Goal: Transaction & Acquisition: Purchase product/service

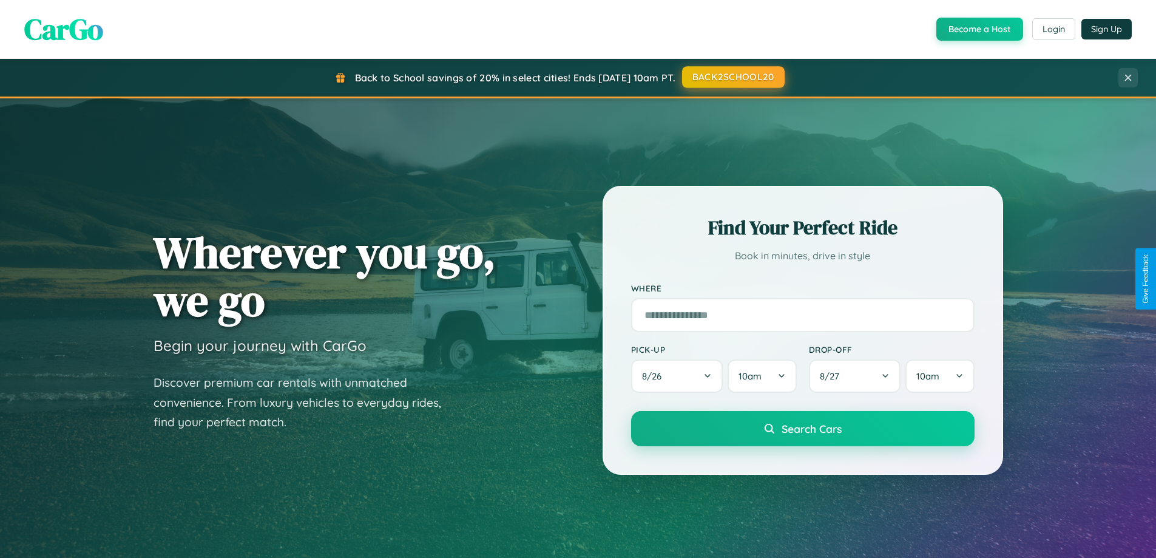
click at [733, 77] on button "BACK2SCHOOL20" at bounding box center [733, 77] width 103 height 22
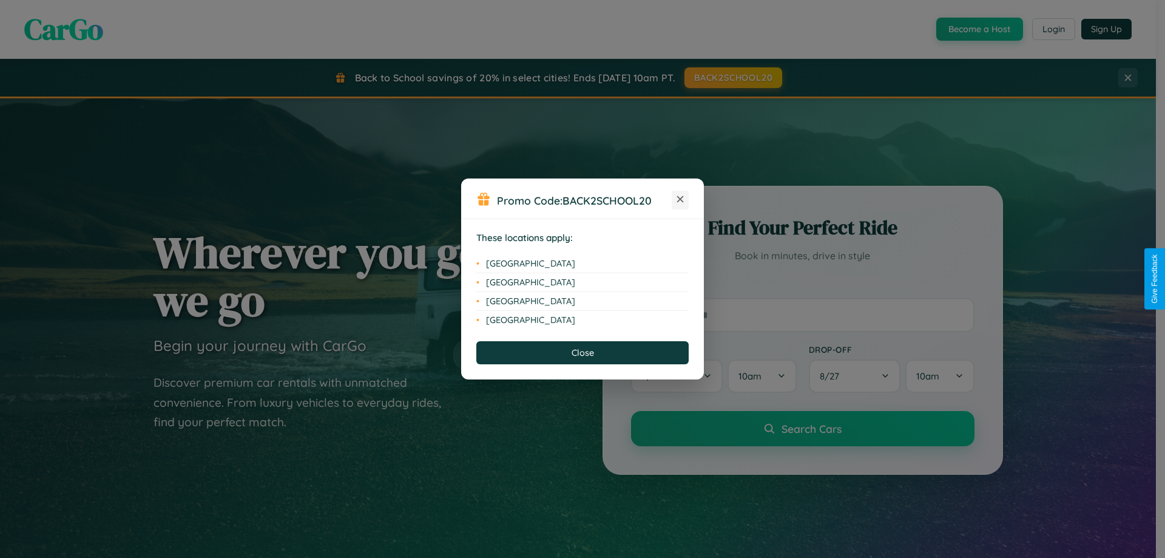
click at [680, 200] on icon at bounding box center [680, 199] width 7 height 7
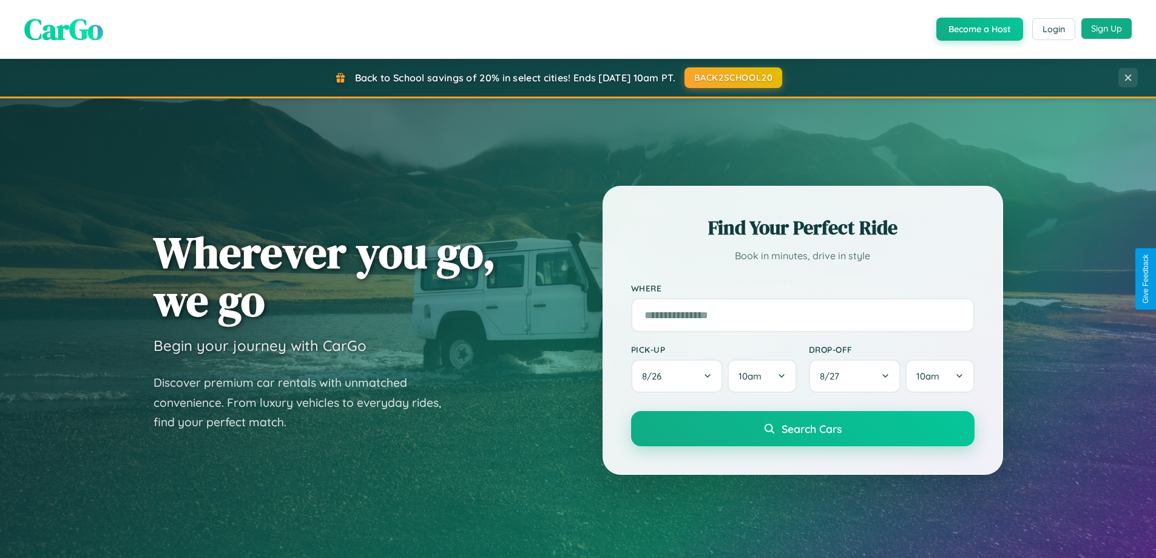
click at [1106, 29] on button "Sign Up" at bounding box center [1107, 28] width 50 height 21
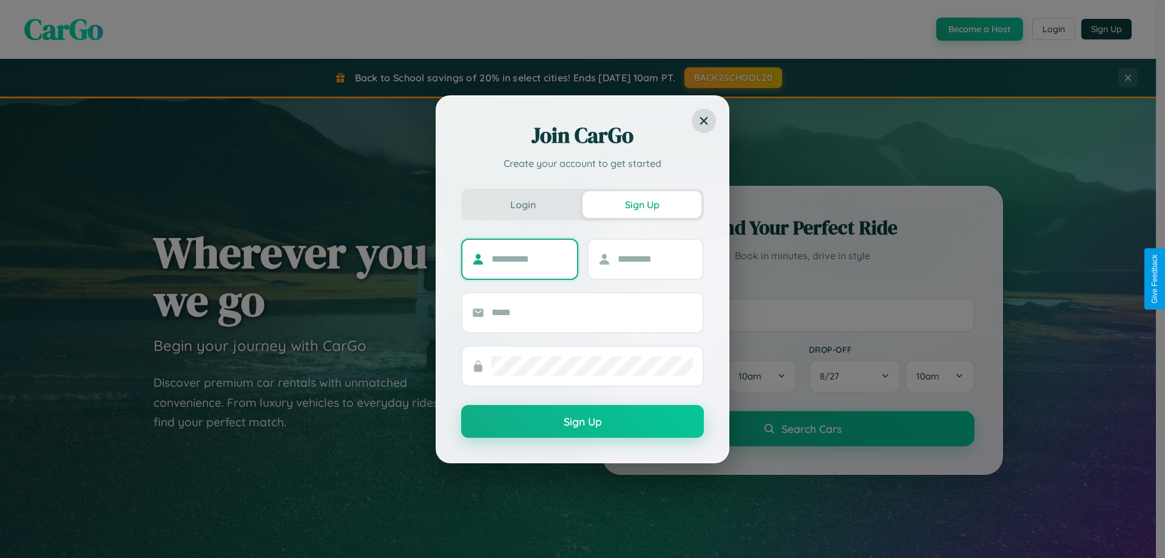
click at [529, 259] on input "text" at bounding box center [530, 258] width 76 height 19
type input "******"
click at [655, 259] on input "text" at bounding box center [656, 258] width 76 height 19
type input "******"
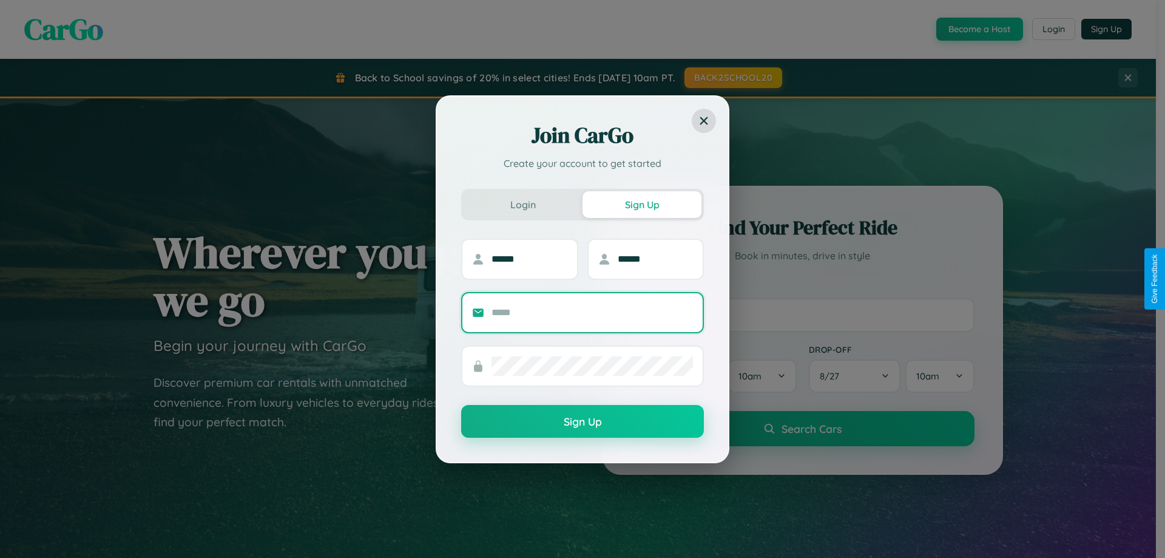
click at [592, 312] on input "text" at bounding box center [592, 312] width 201 height 19
type input "**********"
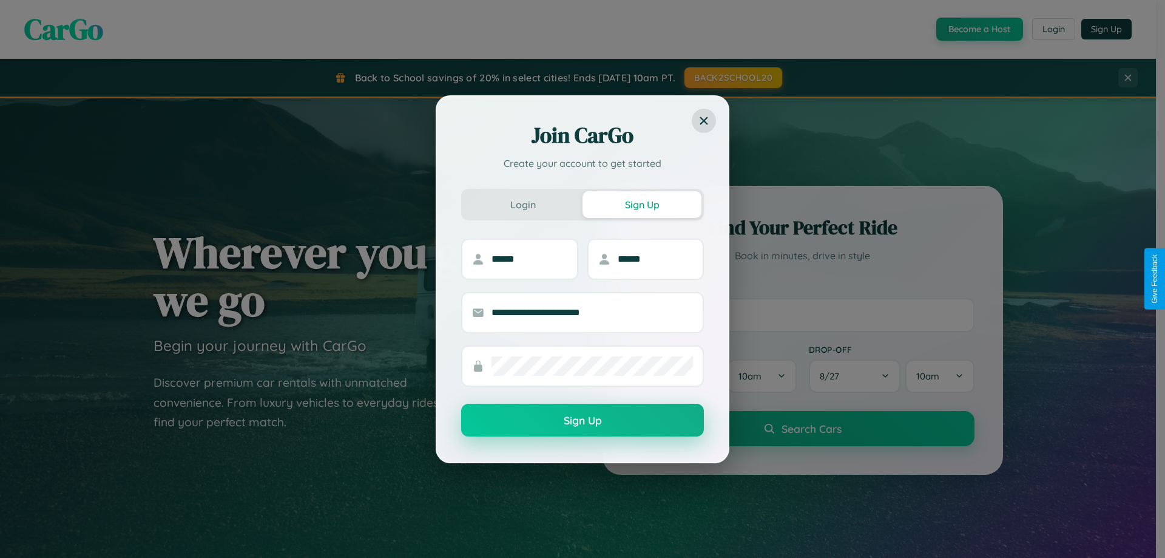
click at [583, 421] on button "Sign Up" at bounding box center [582, 420] width 243 height 33
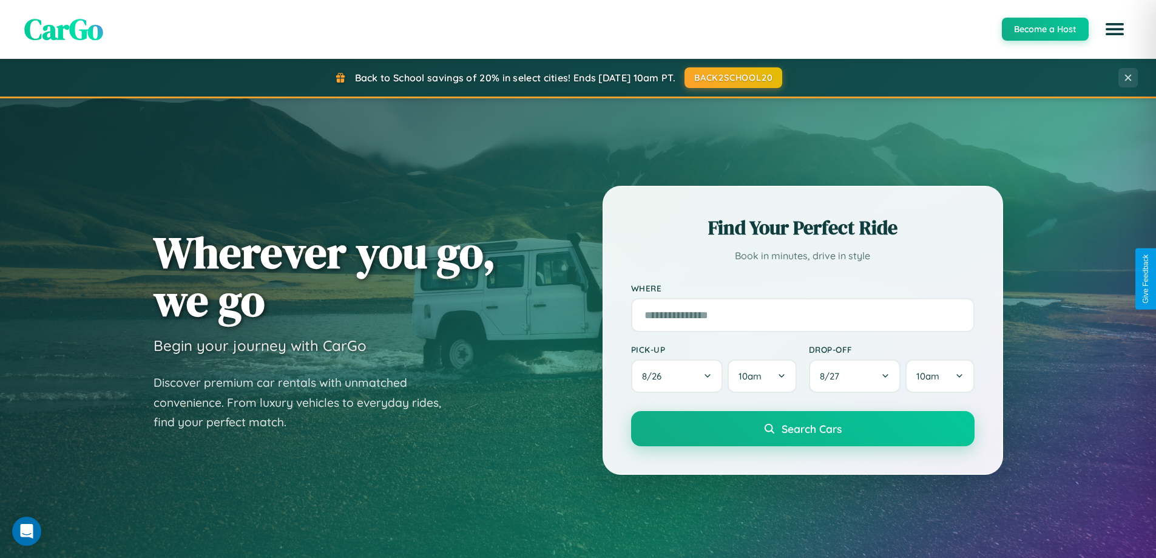
scroll to position [2335, 0]
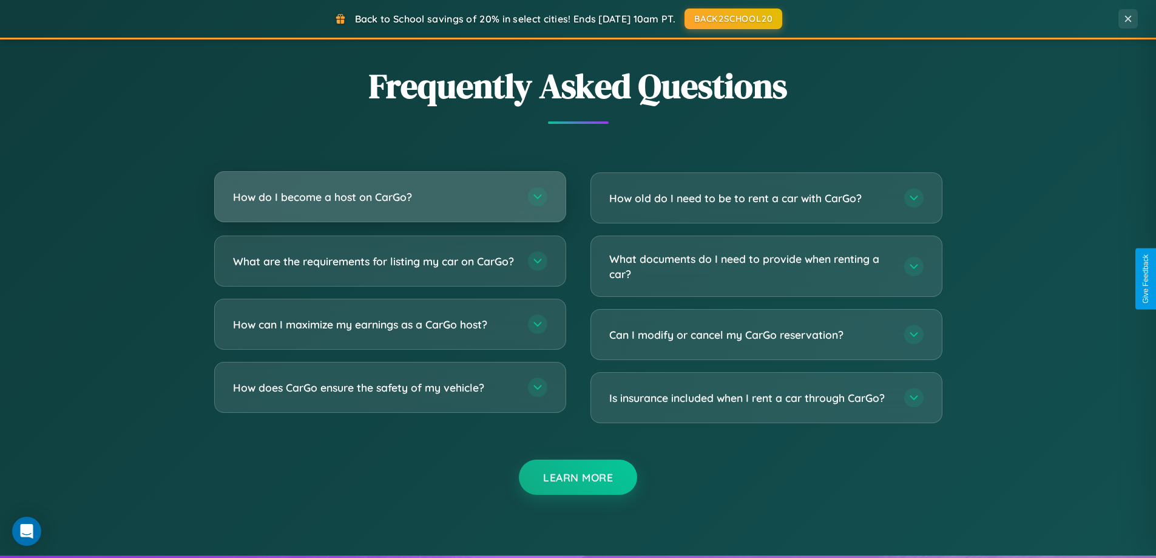
click at [390, 197] on h3 "How do I become a host on CarGo?" at bounding box center [374, 196] width 283 height 15
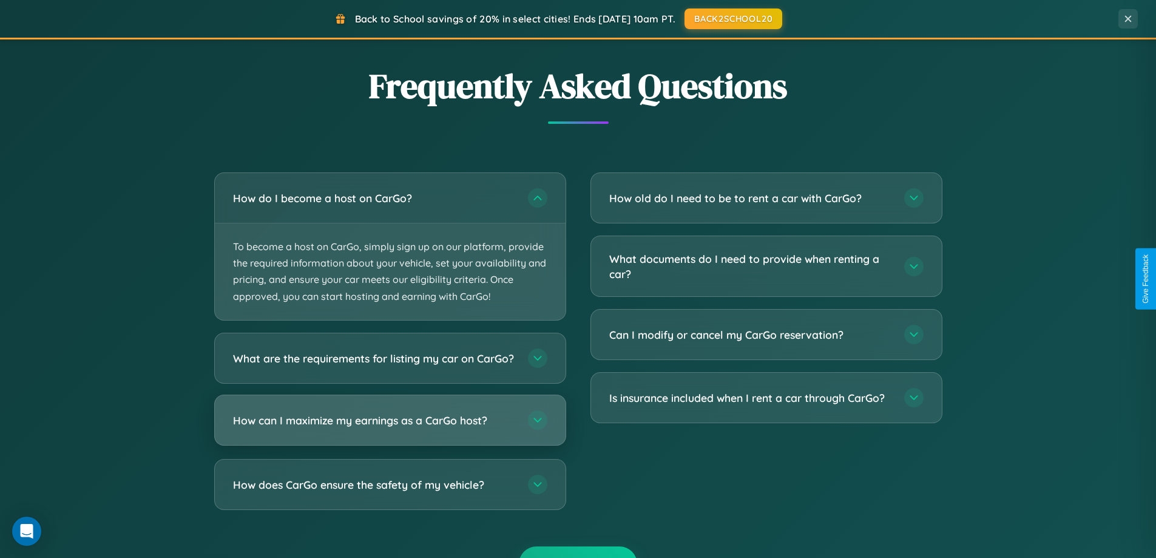
click at [390, 427] on h3 "How can I maximize my earnings as a CarGo host?" at bounding box center [374, 419] width 283 height 15
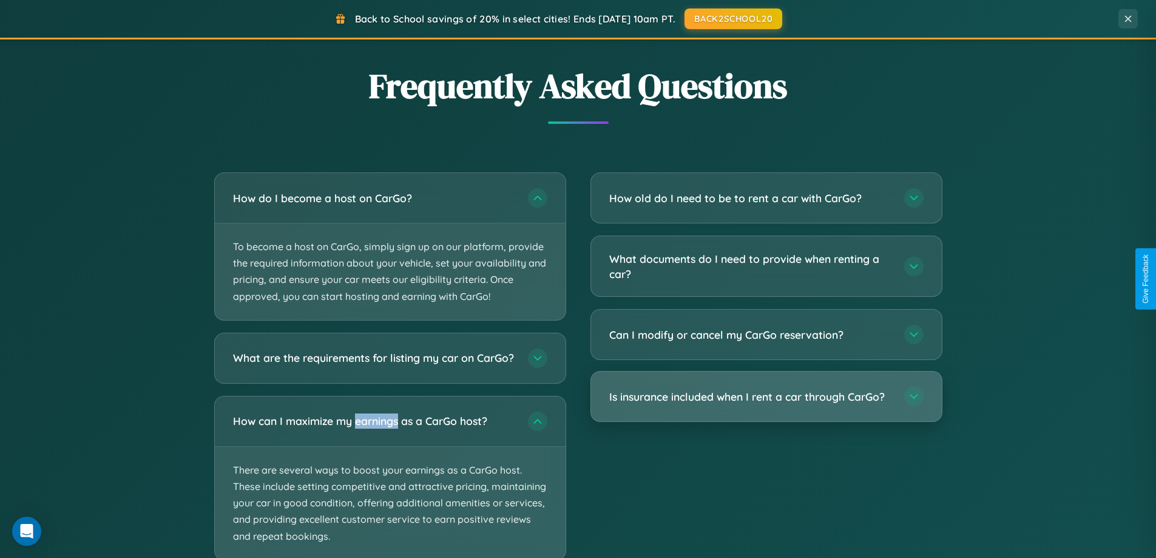
click at [766, 397] on h3 "Is insurance included when I rent a car through CarGo?" at bounding box center [750, 396] width 283 height 15
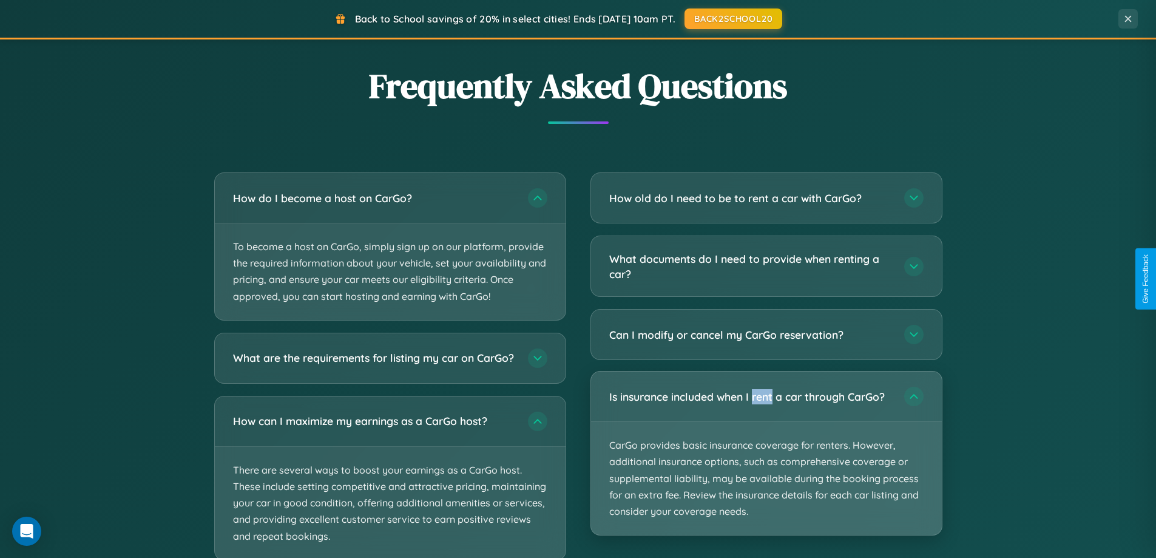
click at [766, 453] on p "CarGo provides basic insurance coverage for renters. However, additional insura…" at bounding box center [766, 478] width 351 height 113
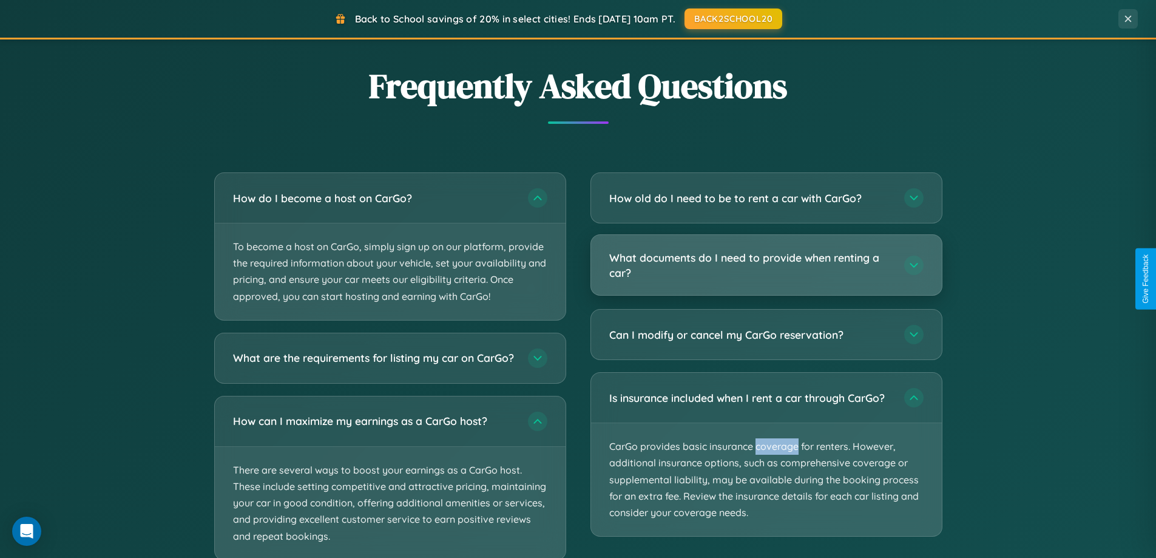
click at [766, 266] on h3 "What documents do I need to provide when renting a car?" at bounding box center [750, 265] width 283 height 30
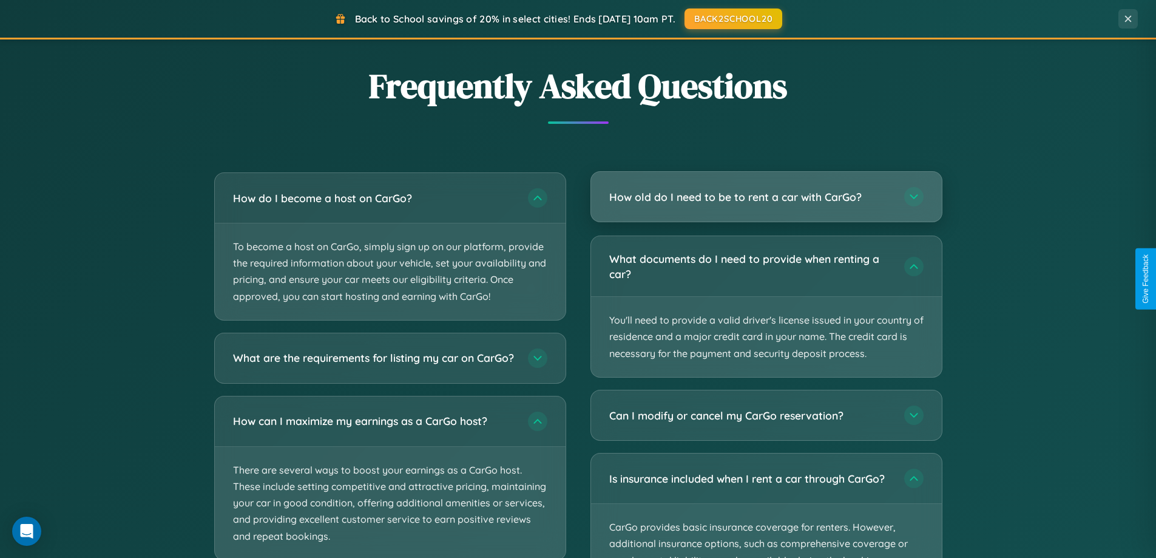
click at [766, 198] on h3 "How old do I need to be to rent a car with CarGo?" at bounding box center [750, 196] width 283 height 15
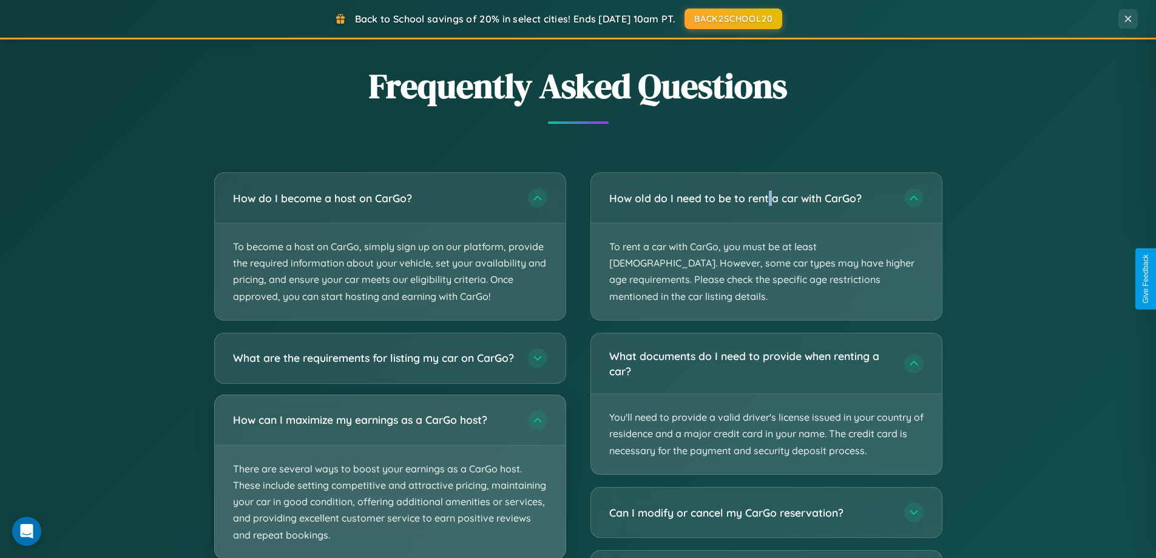
click at [390, 482] on p "There are several ways to boost your earnings as a CarGo host. These include se…" at bounding box center [390, 501] width 351 height 113
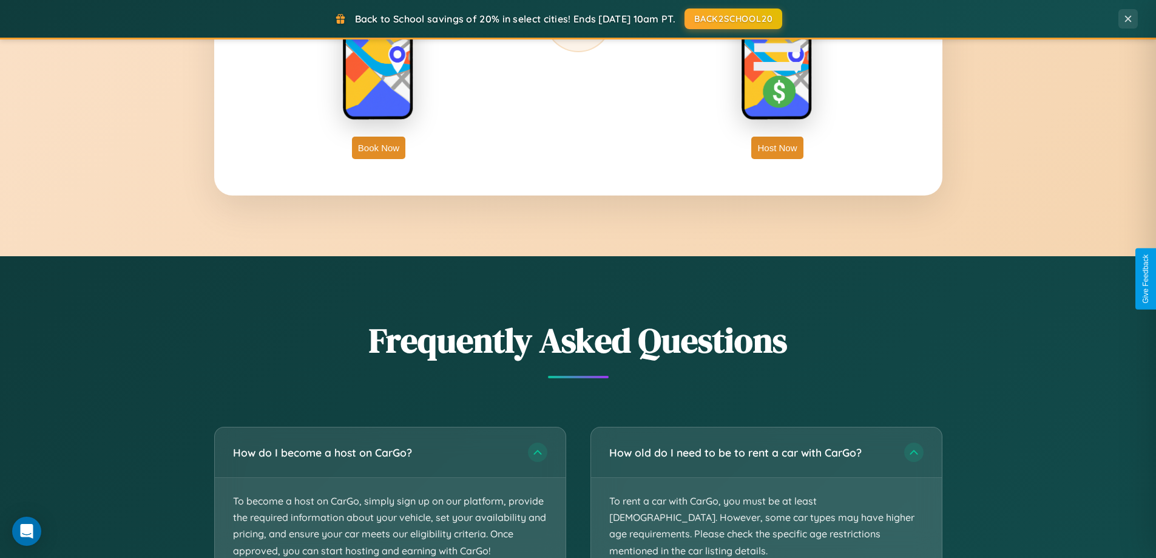
scroll to position [1950, 0]
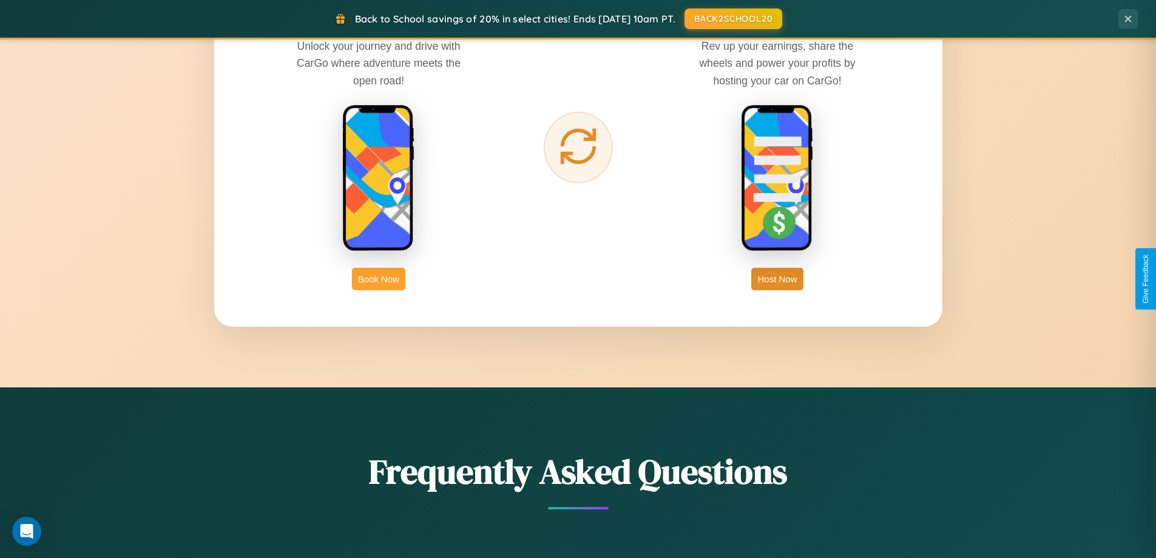
click at [379, 279] on button "Book Now" at bounding box center [378, 279] width 53 height 22
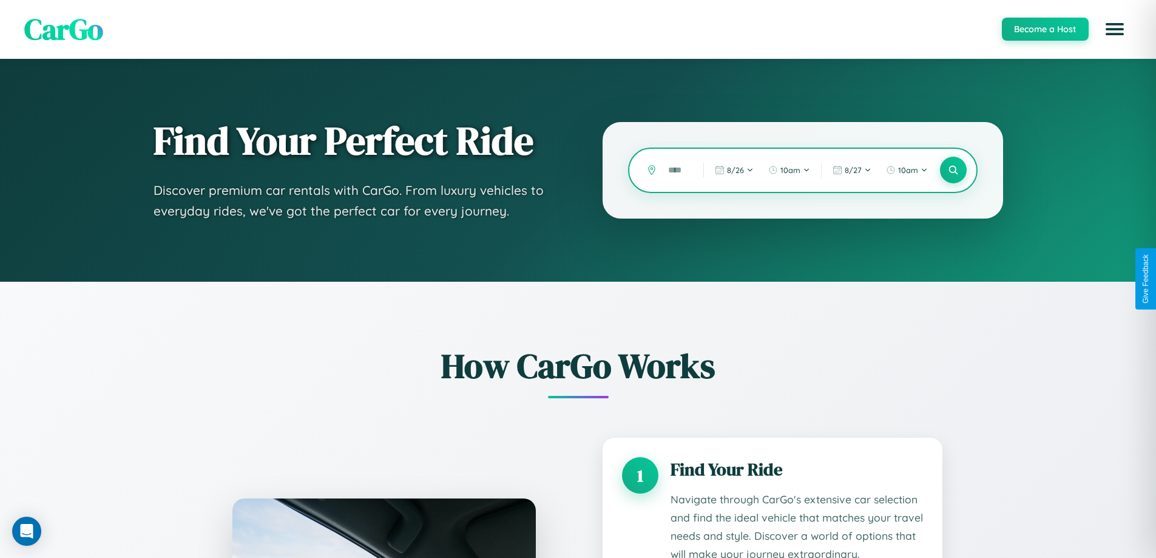
click at [677, 170] on input "text" at bounding box center [676, 170] width 29 height 21
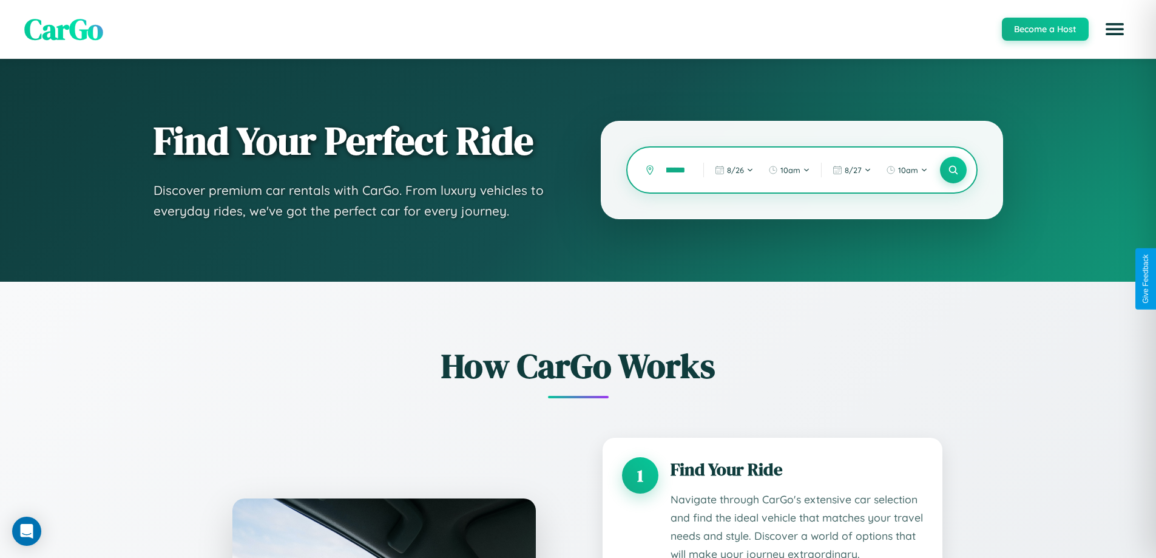
scroll to position [0, 10]
type input "*******"
click at [953, 170] on icon at bounding box center [953, 170] width 12 height 12
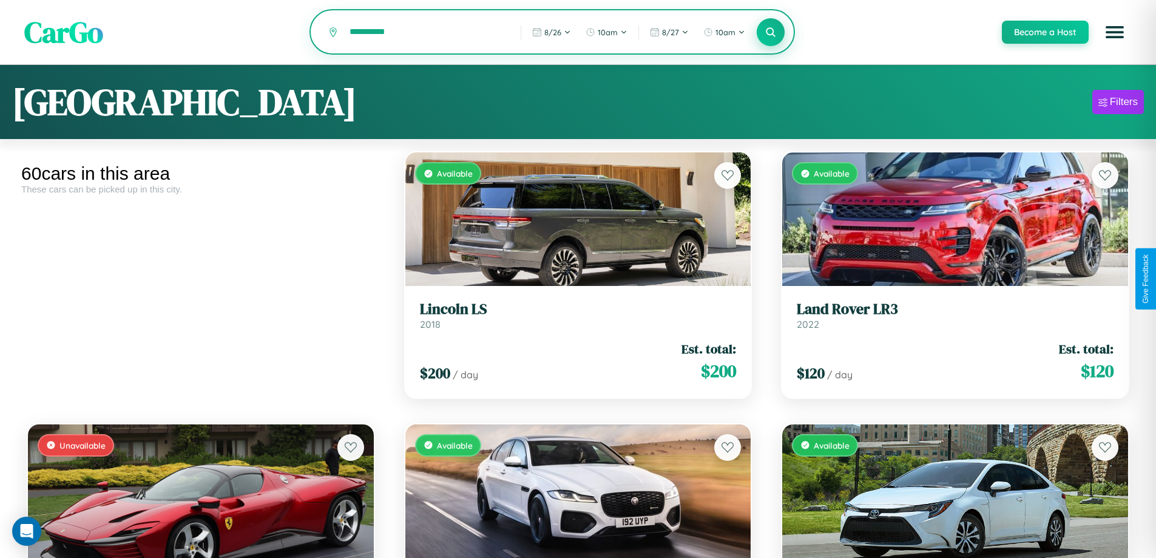
type input "**********"
click at [770, 32] on icon at bounding box center [771, 32] width 12 height 12
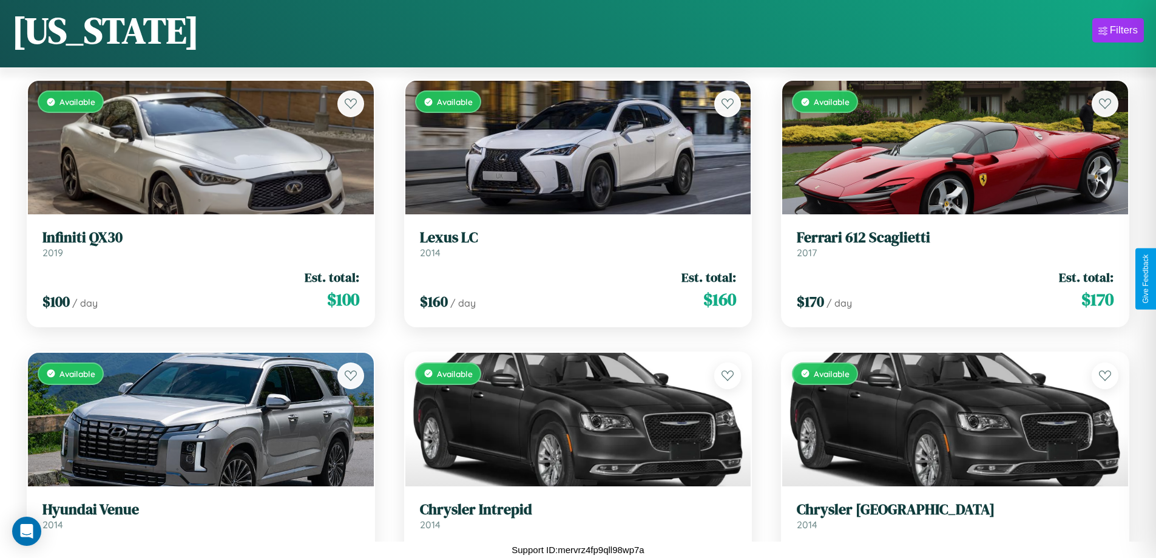
scroll to position [3703, 0]
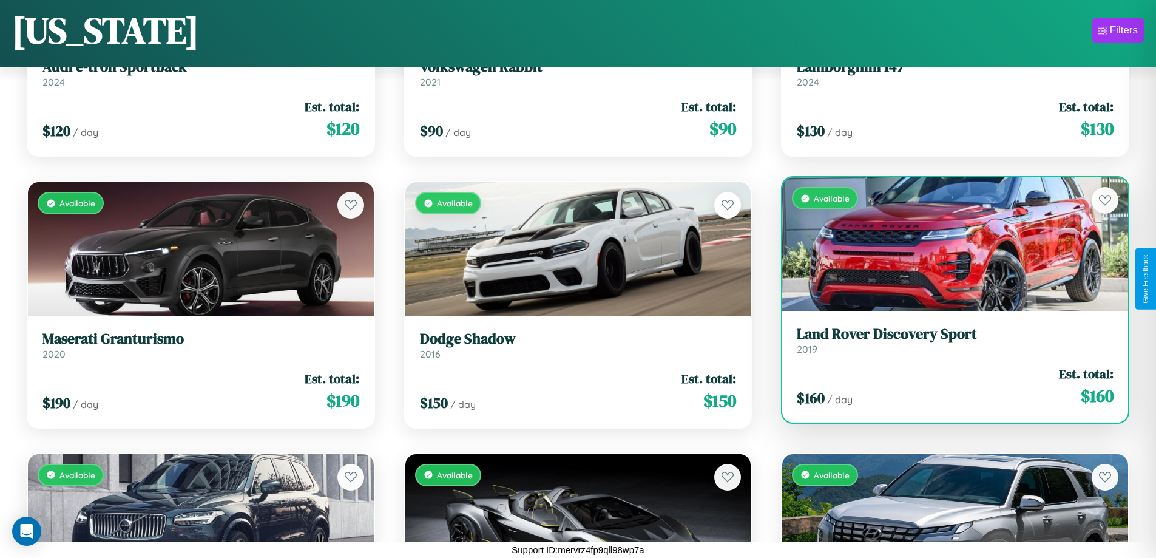
click at [947, 342] on h3 "Land Rover Discovery Sport" at bounding box center [955, 334] width 317 height 18
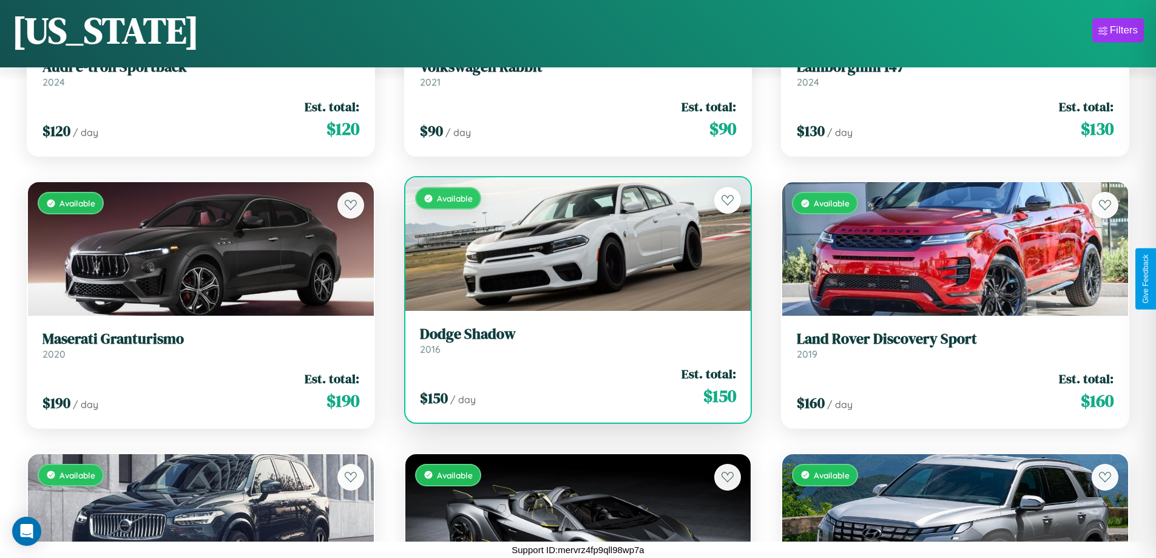
scroll to position [4247, 0]
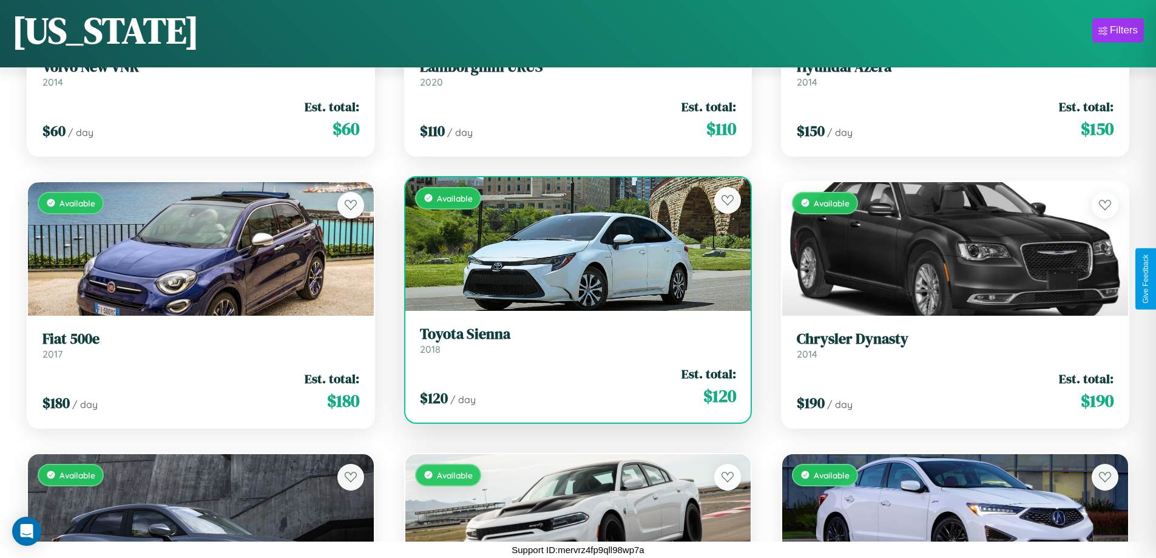
click at [573, 340] on h3 "Toyota Sienna" at bounding box center [578, 334] width 317 height 18
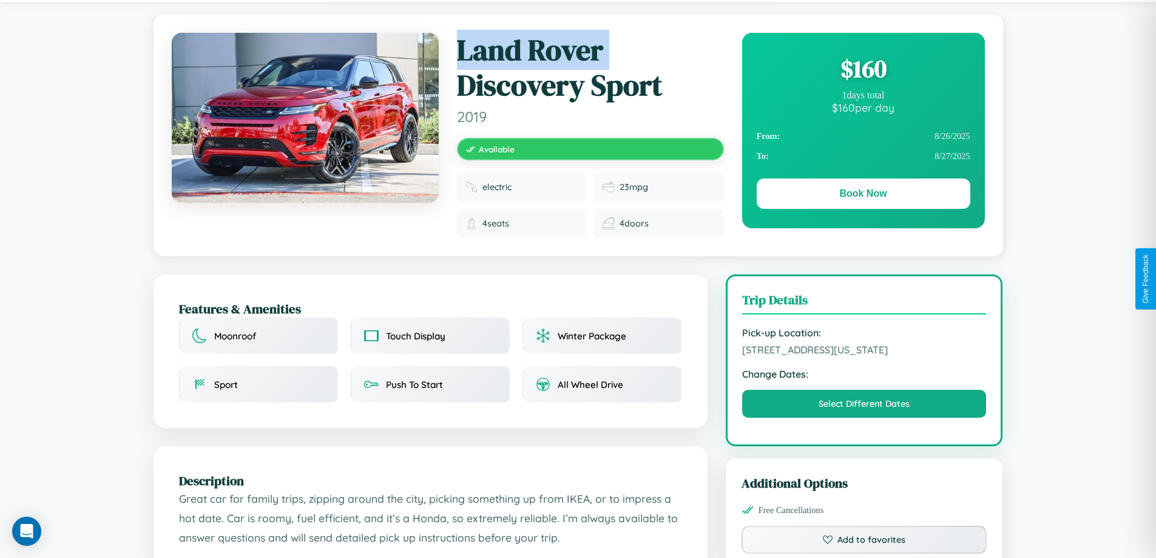
scroll to position [325, 0]
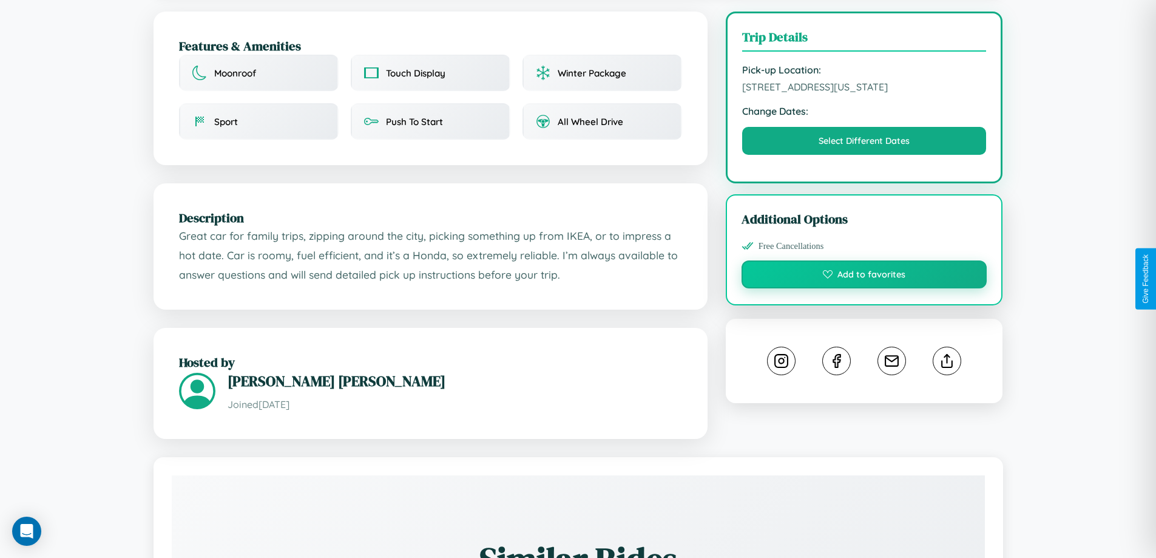
click at [864, 276] on button "Add to favorites" at bounding box center [865, 274] width 246 height 28
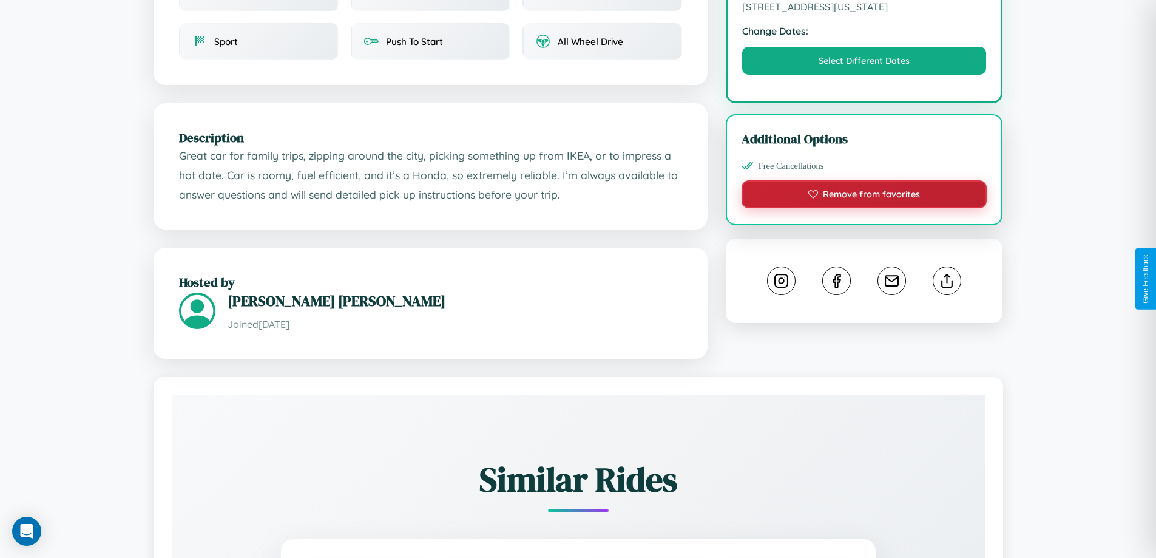
scroll to position [408, 0]
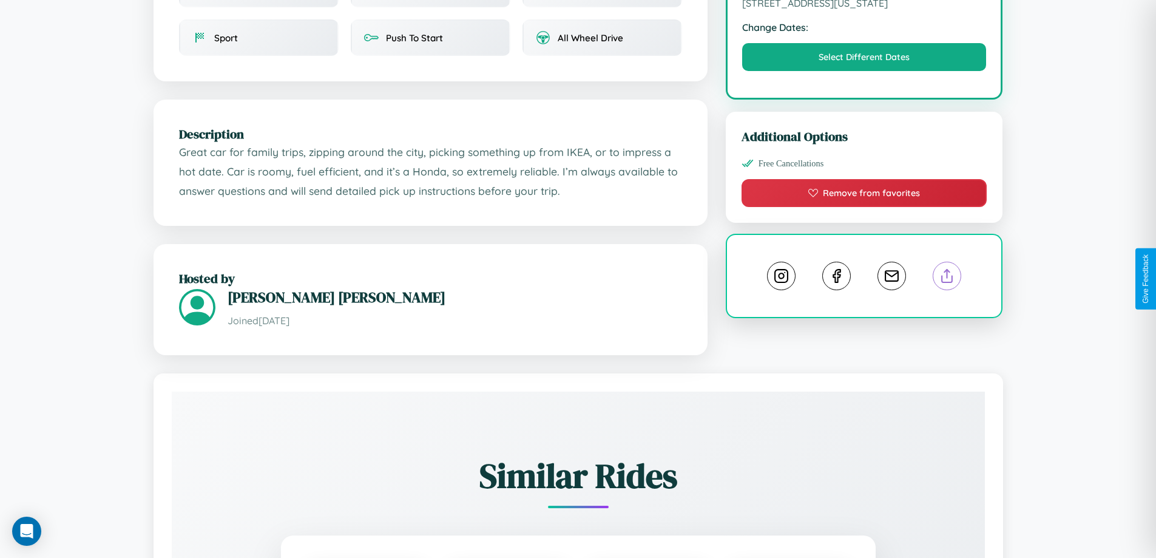
click at [947, 277] on line at bounding box center [947, 273] width 0 height 8
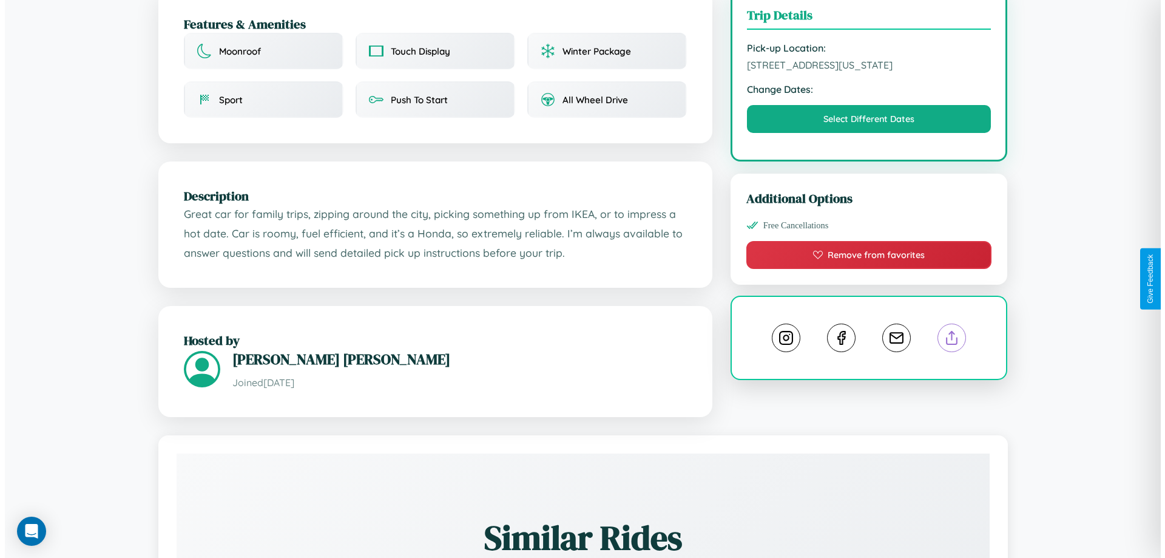
scroll to position [0, 0]
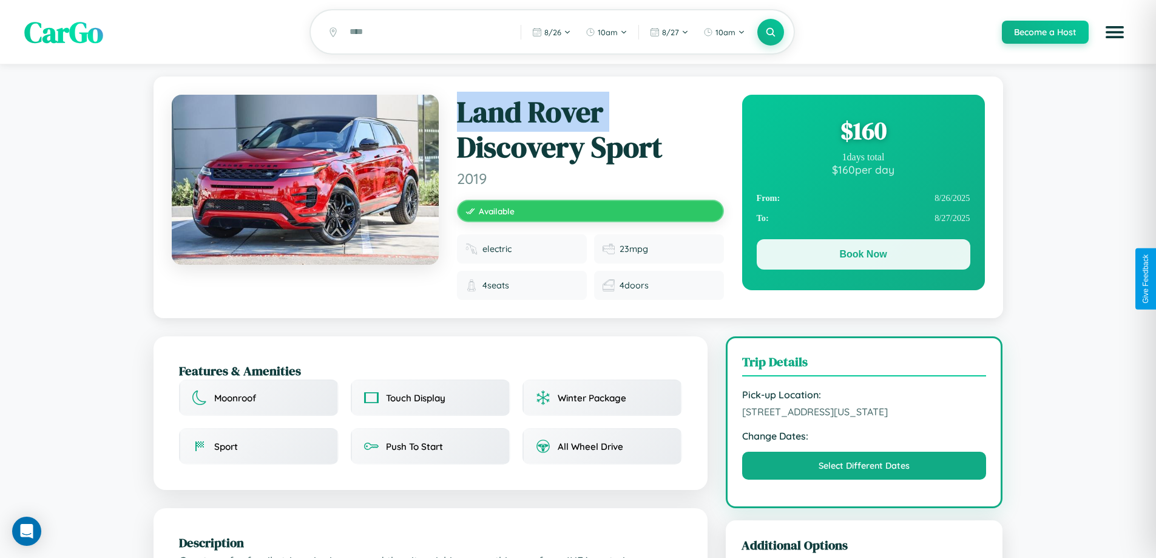
click at [863, 257] on button "Book Now" at bounding box center [864, 254] width 214 height 30
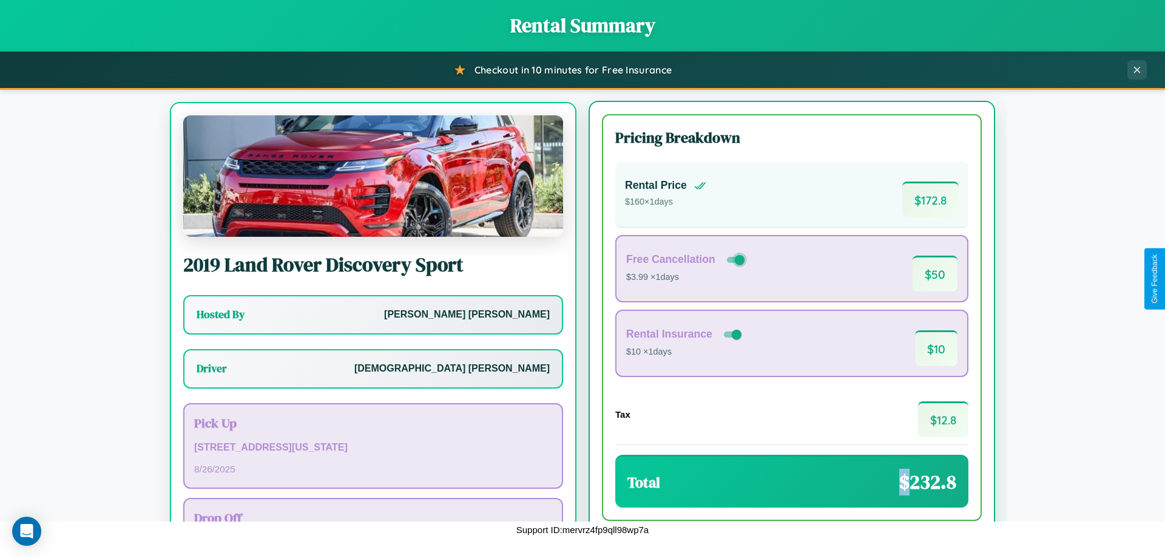
scroll to position [56, 0]
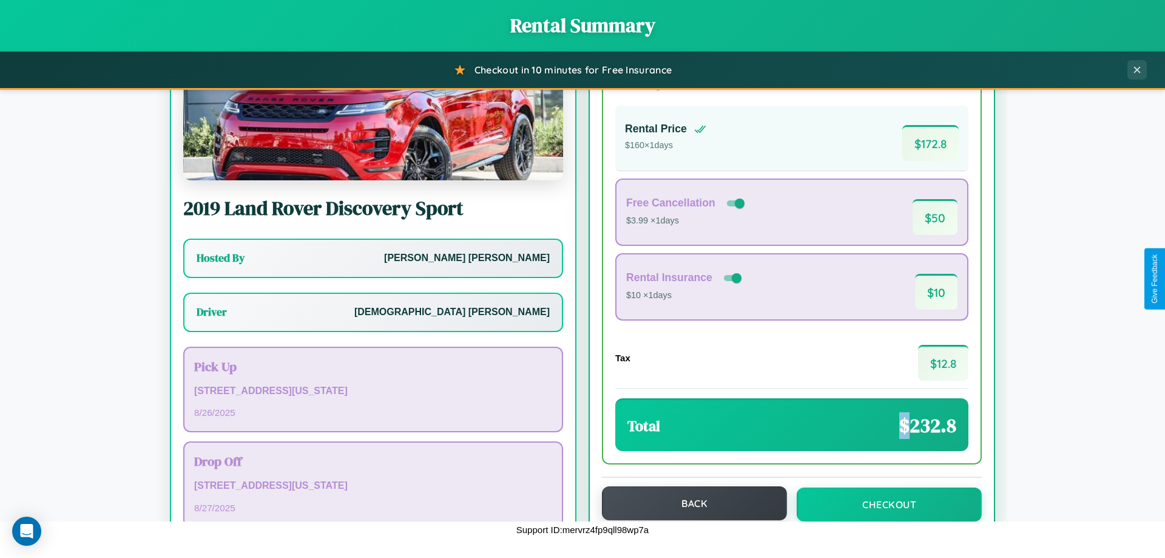
click at [689, 503] on button "Back" at bounding box center [694, 503] width 185 height 34
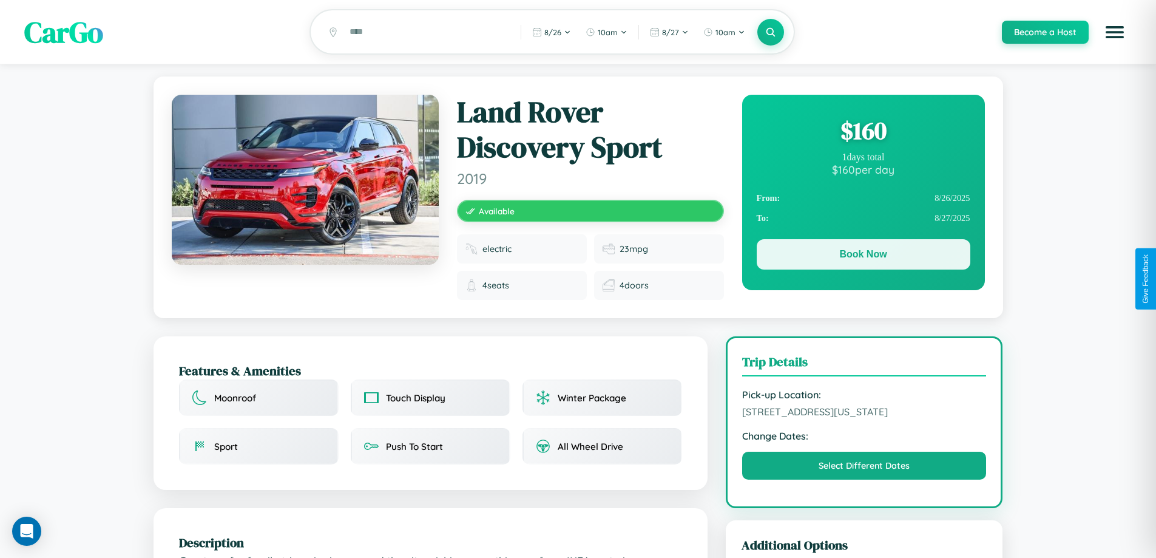
click at [863, 256] on button "Book Now" at bounding box center [864, 254] width 214 height 30
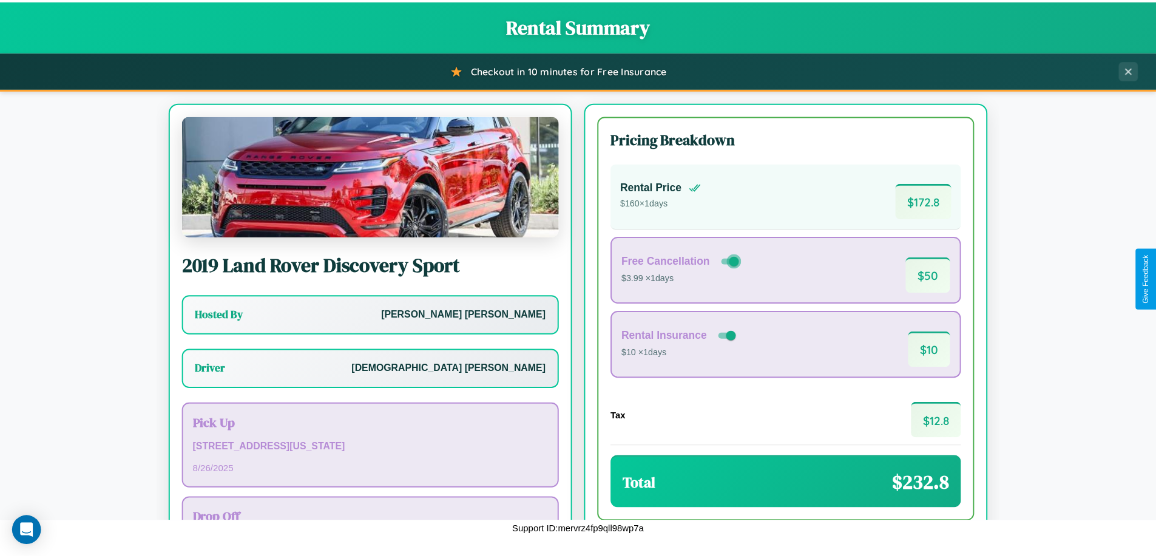
scroll to position [87, 0]
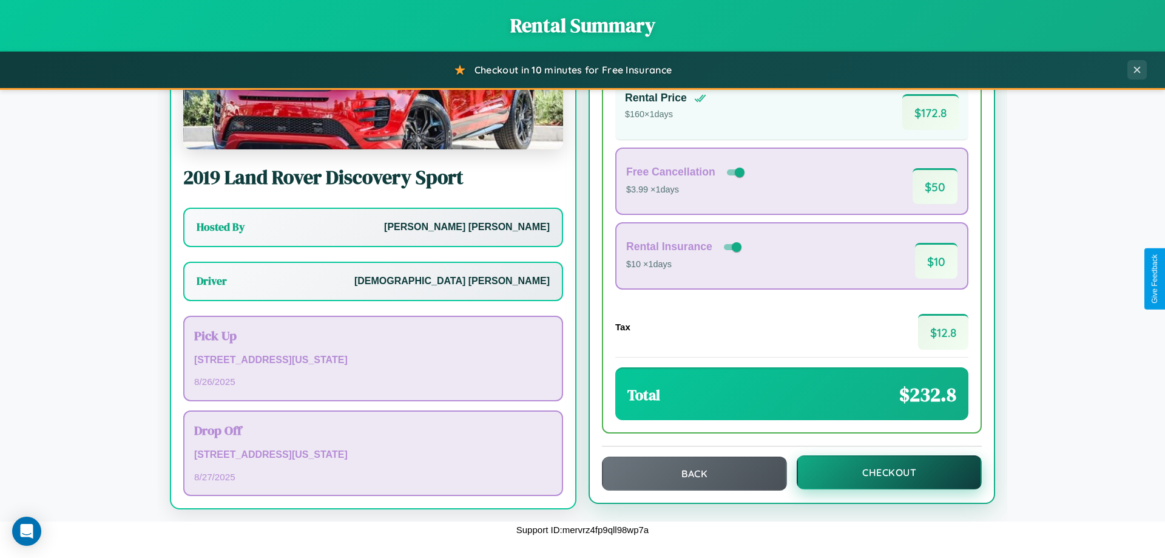
click at [881, 472] on button "Checkout" at bounding box center [889, 472] width 185 height 34
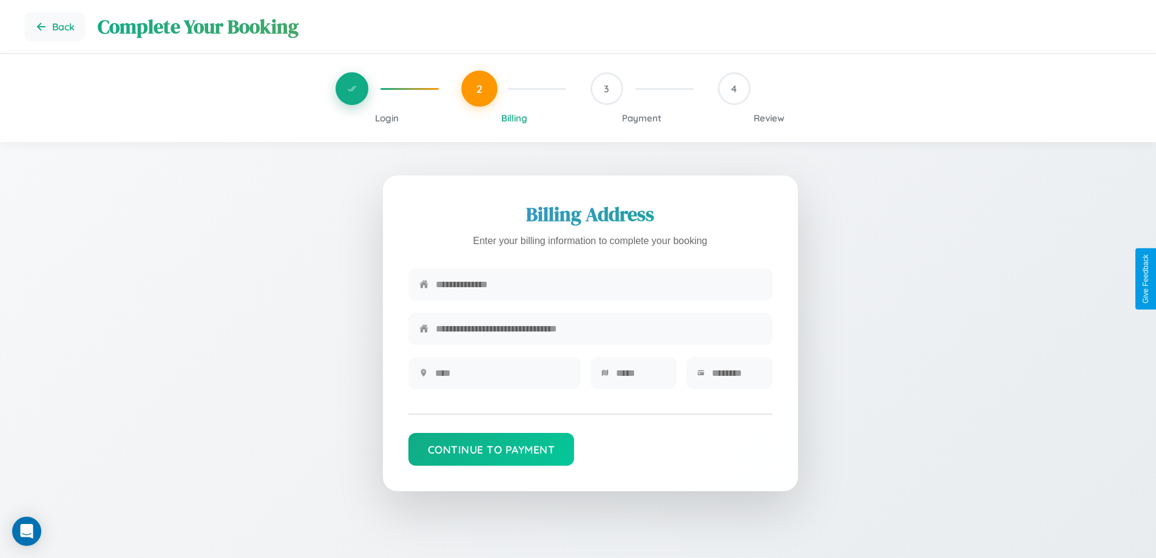
click at [598, 285] on input "text" at bounding box center [599, 284] width 326 height 30
type input "**********"
click at [502, 377] on input "text" at bounding box center [502, 373] width 135 height 30
type input "********"
click at [640, 377] on input "text" at bounding box center [641, 373] width 50 height 30
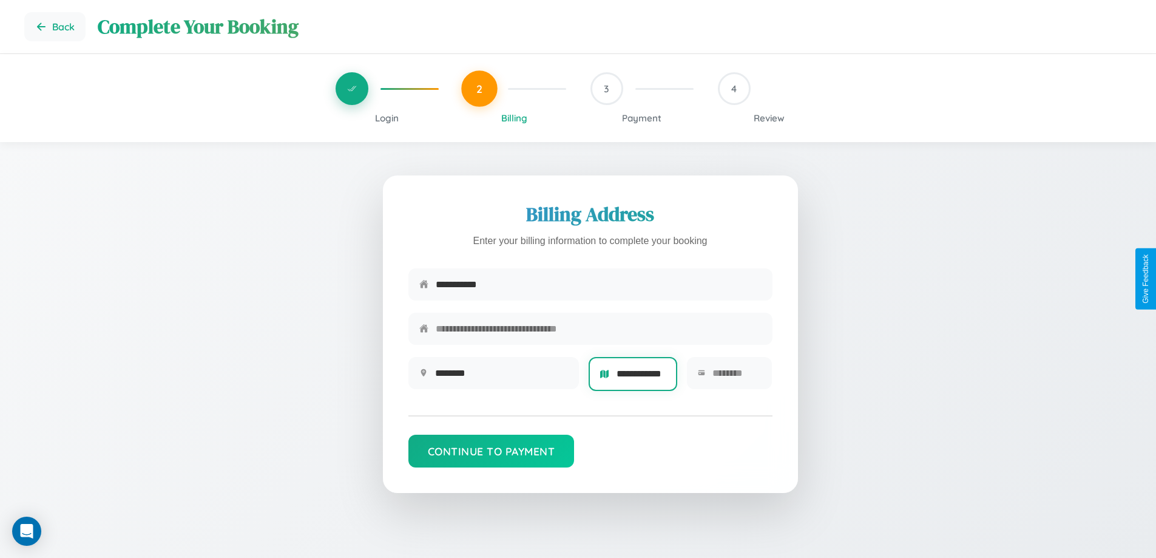
scroll to position [0, 12]
type input "**********"
click at [736, 377] on input "text" at bounding box center [737, 373] width 49 height 30
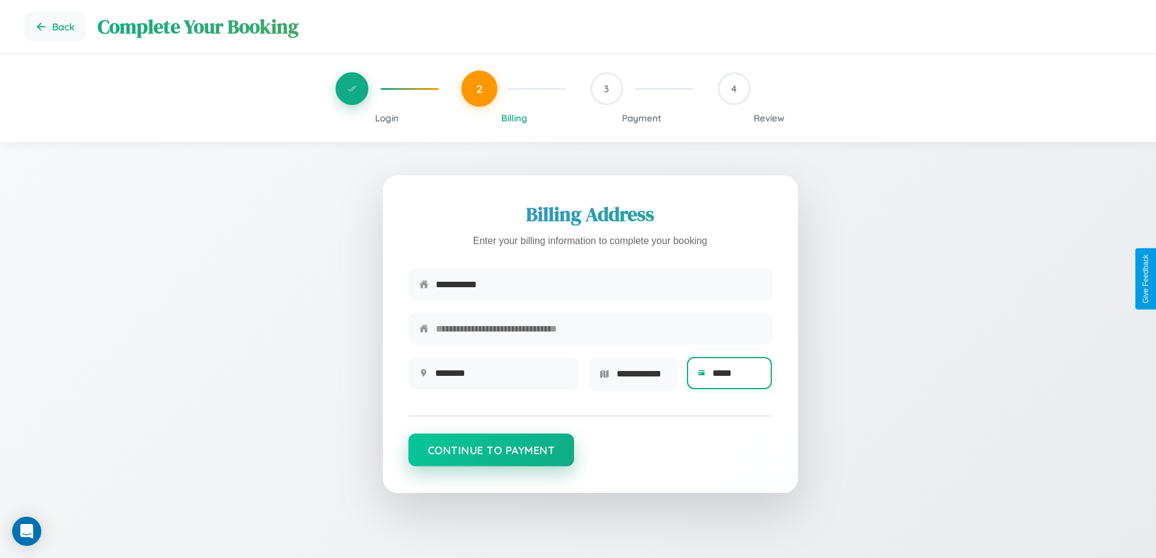
type input "*****"
click at [491, 454] on button "Continue to Payment" at bounding box center [491, 449] width 166 height 33
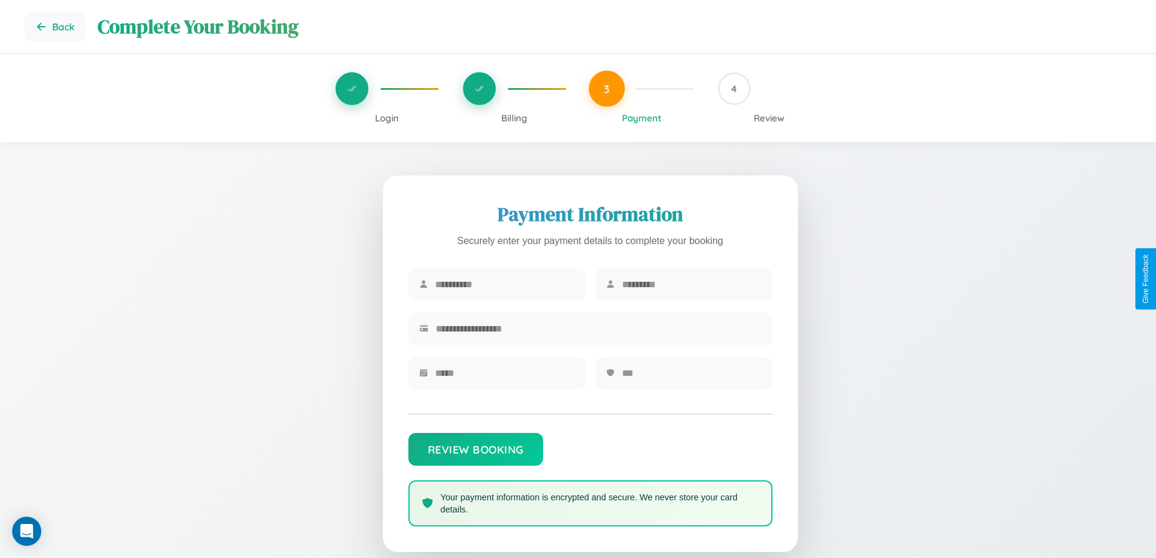
click at [504, 285] on input "text" at bounding box center [505, 284] width 140 height 30
type input "*******"
click at [691, 285] on input "text" at bounding box center [692, 284] width 140 height 30
type input "*****"
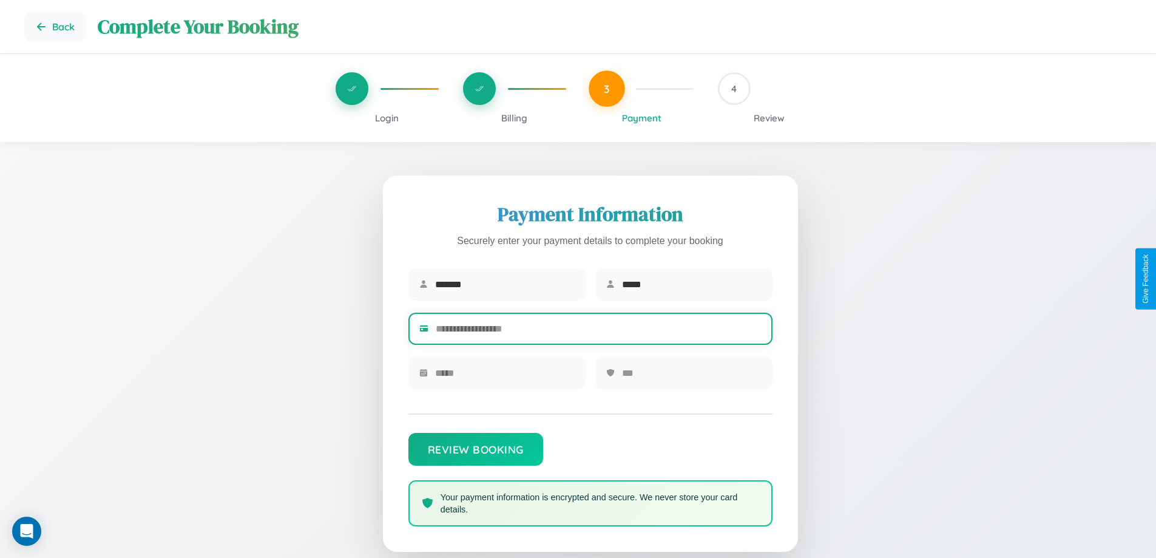
click at [598, 331] on input "text" at bounding box center [599, 329] width 326 height 30
type input "**********"
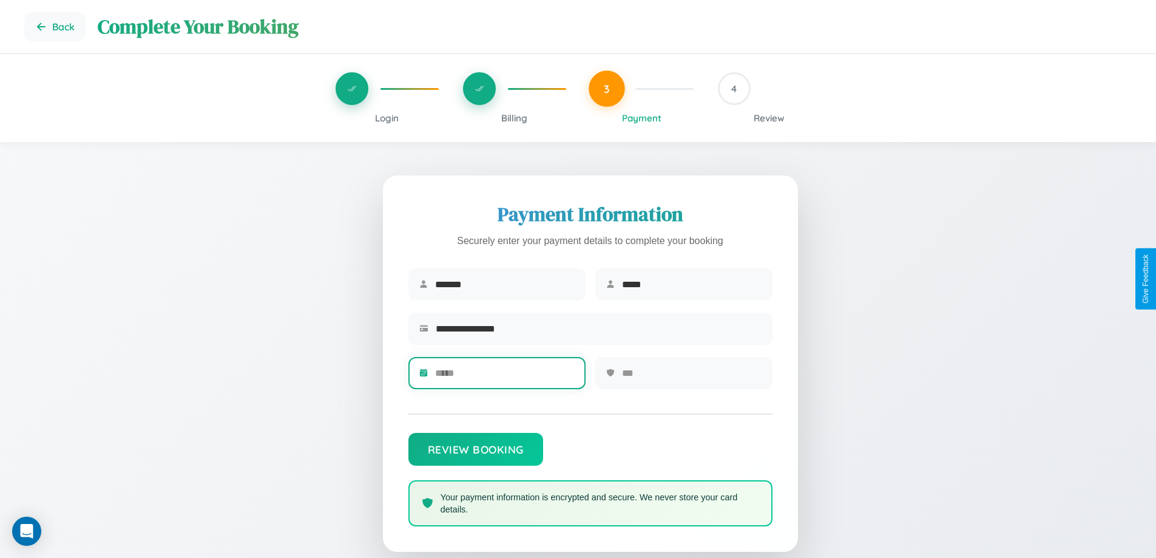
click at [504, 377] on input "text" at bounding box center [505, 373] width 140 height 30
type input "*****"
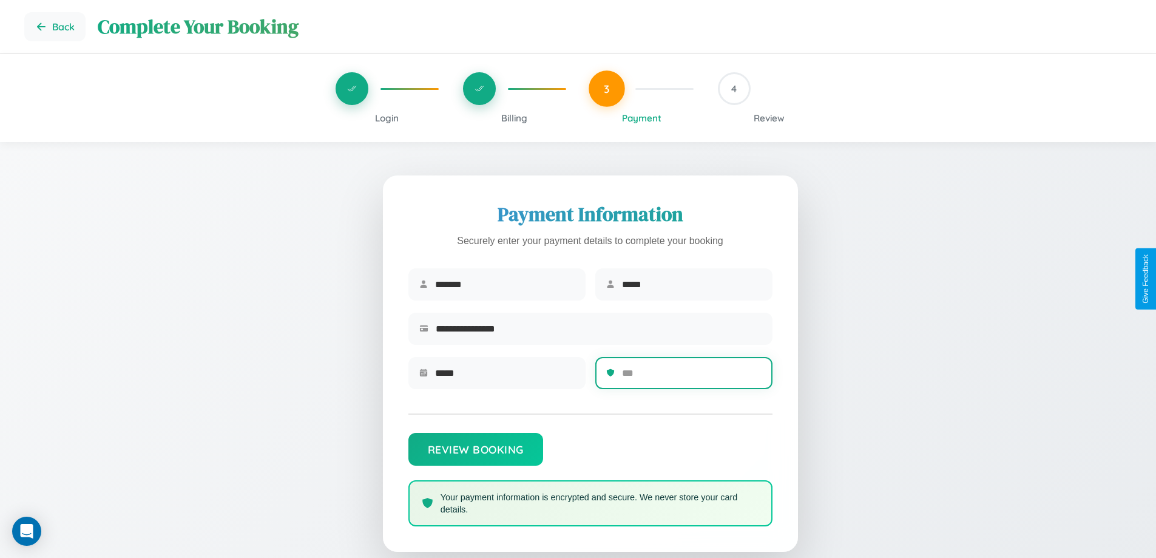
click at [691, 377] on input "text" at bounding box center [692, 373] width 140 height 30
type input "***"
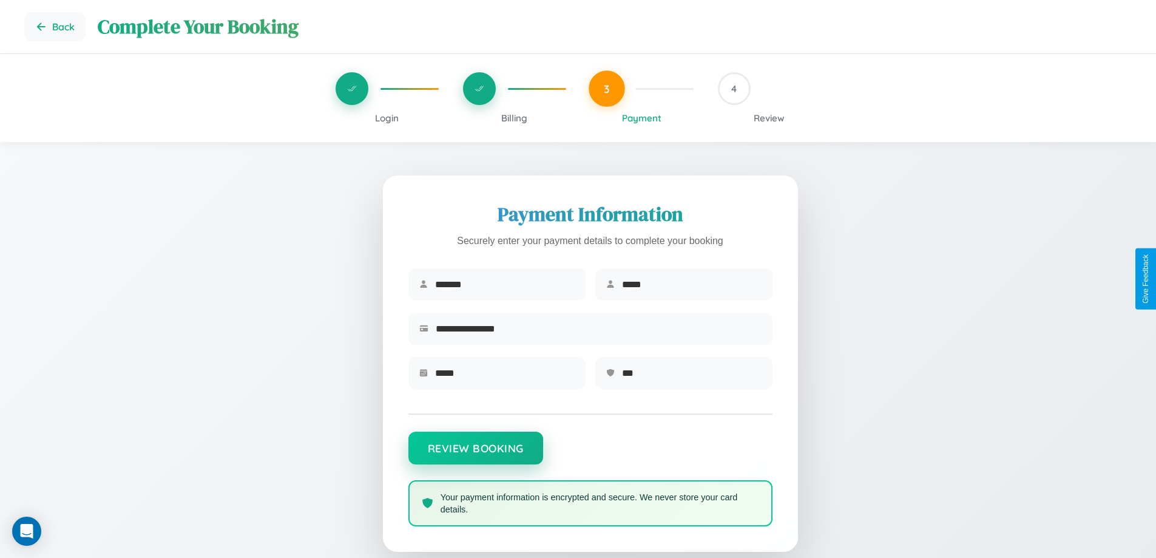
click at [475, 453] on button "Review Booking" at bounding box center [475, 448] width 135 height 33
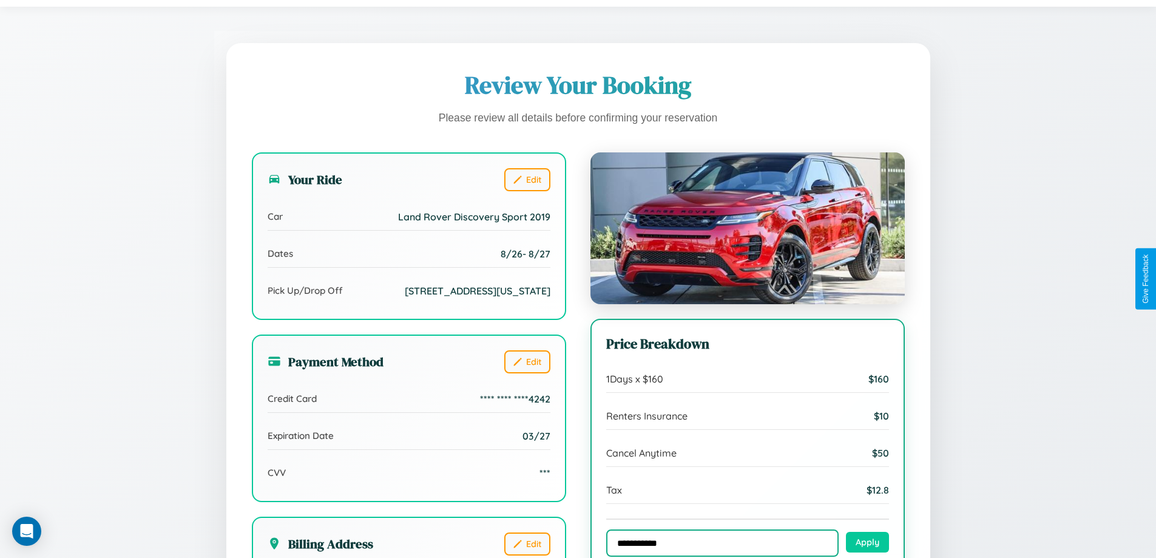
type input "**********"
click at [867, 543] on button "Apply" at bounding box center [867, 542] width 43 height 21
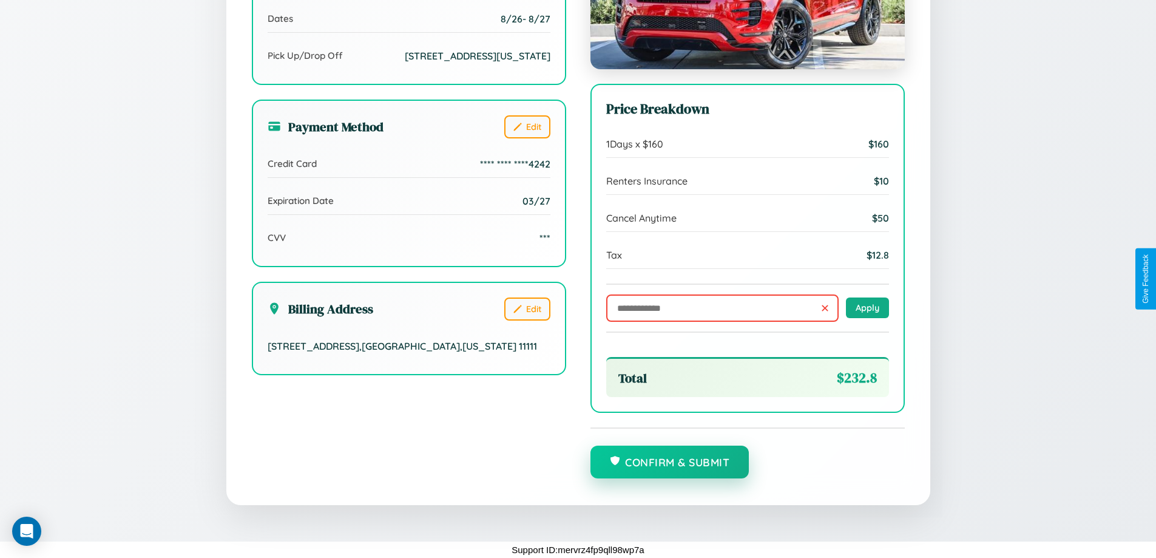
click at [669, 462] on button "Confirm & Submit" at bounding box center [670, 461] width 159 height 33
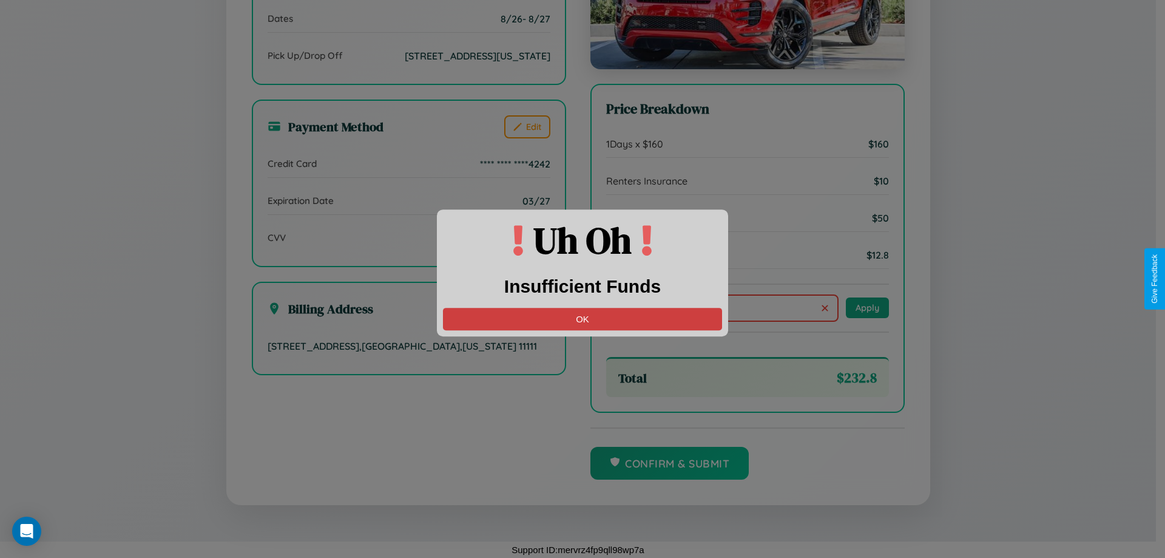
click at [583, 319] on button "OK" at bounding box center [582, 319] width 279 height 22
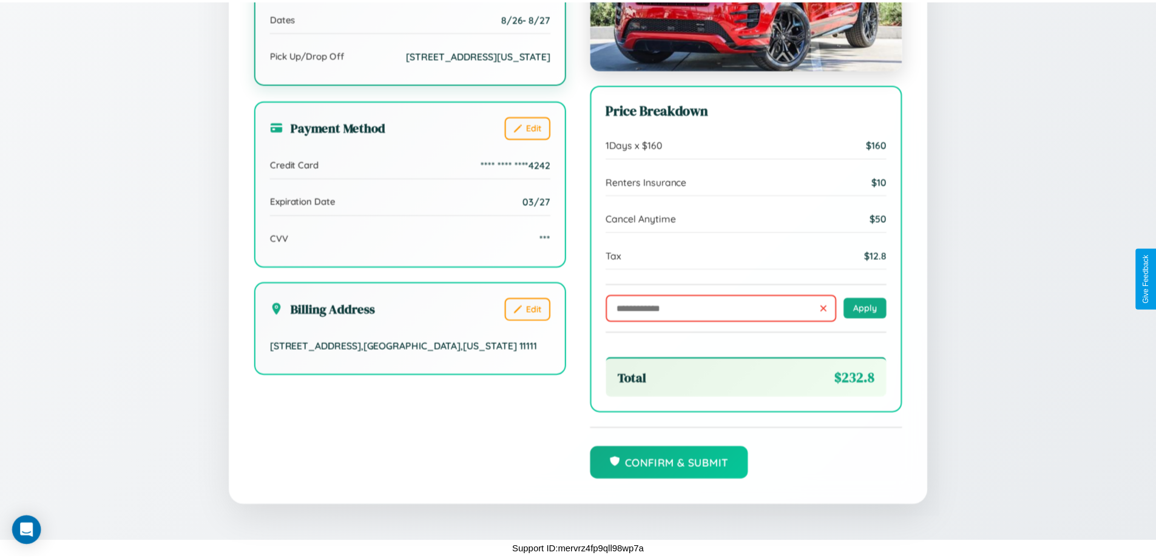
scroll to position [0, 0]
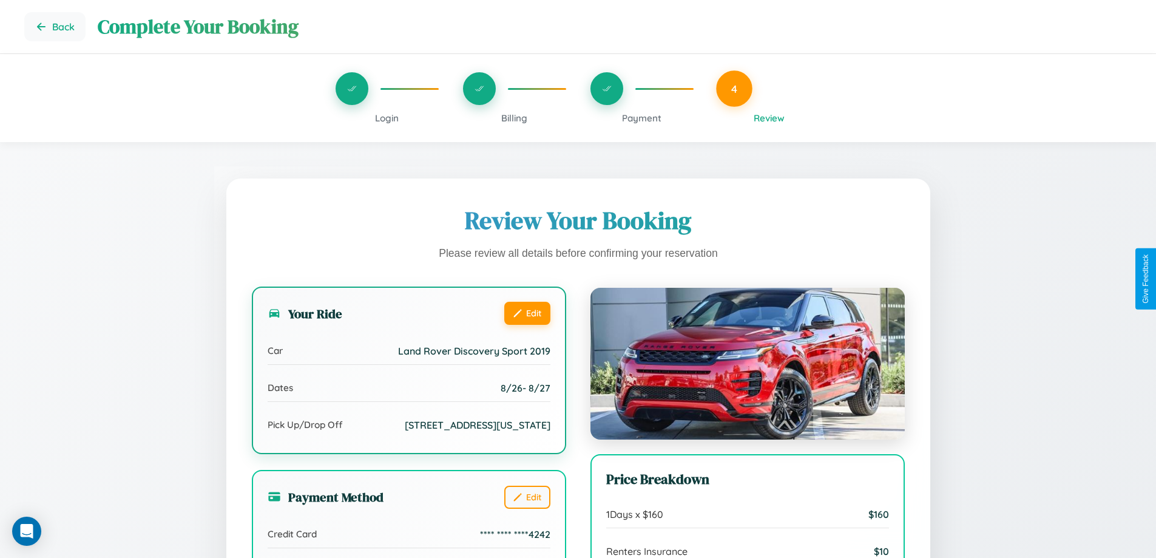
click at [527, 314] on button "Edit" at bounding box center [527, 313] width 46 height 23
click at [527, 313] on button "Edit" at bounding box center [527, 313] width 46 height 23
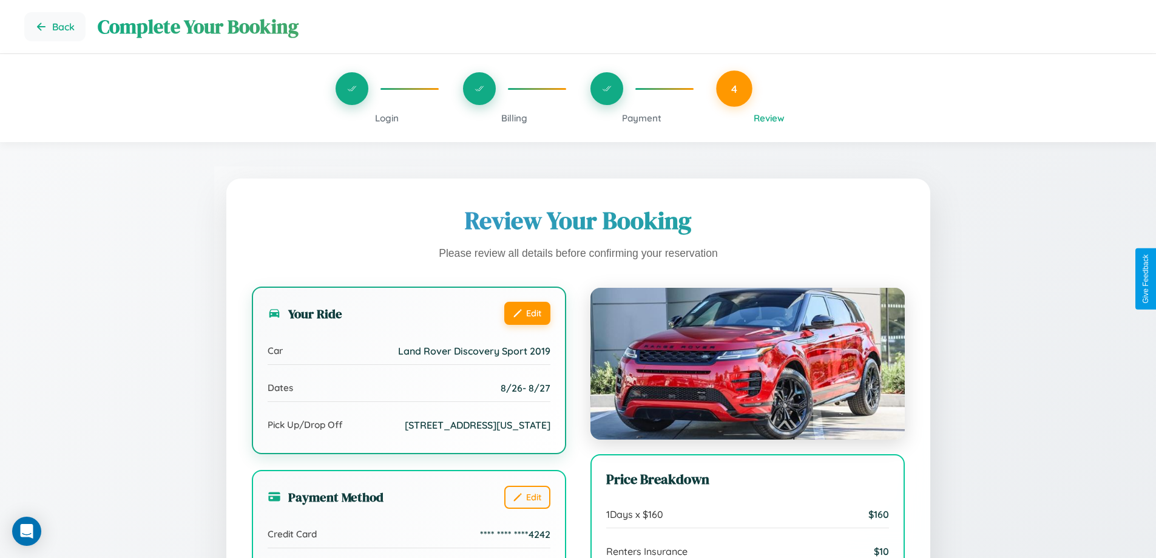
click at [527, 313] on button "Edit" at bounding box center [527, 313] width 46 height 23
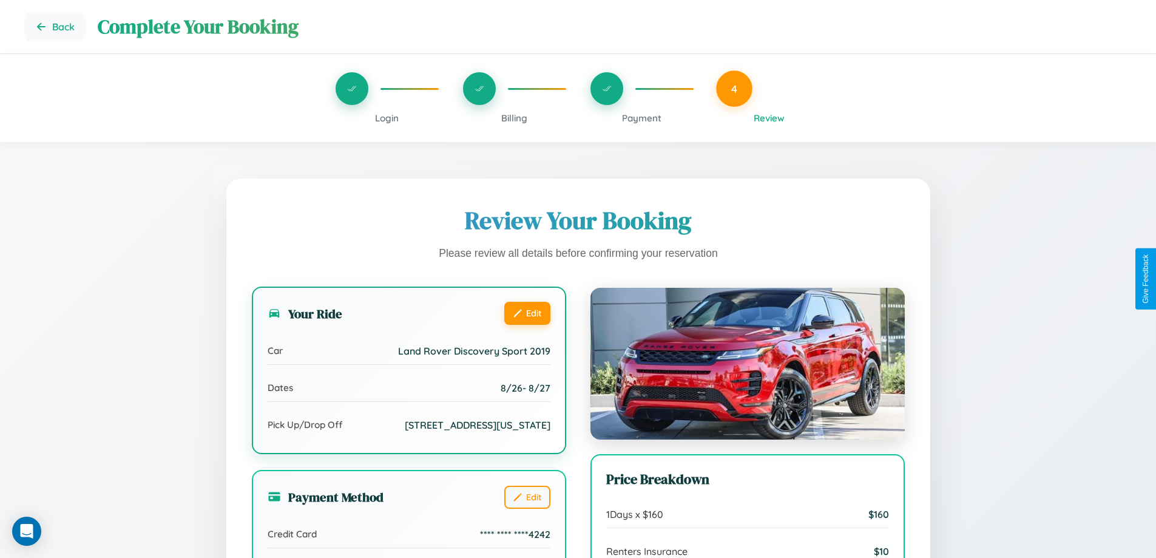
click at [527, 313] on button "Edit" at bounding box center [527, 313] width 46 height 23
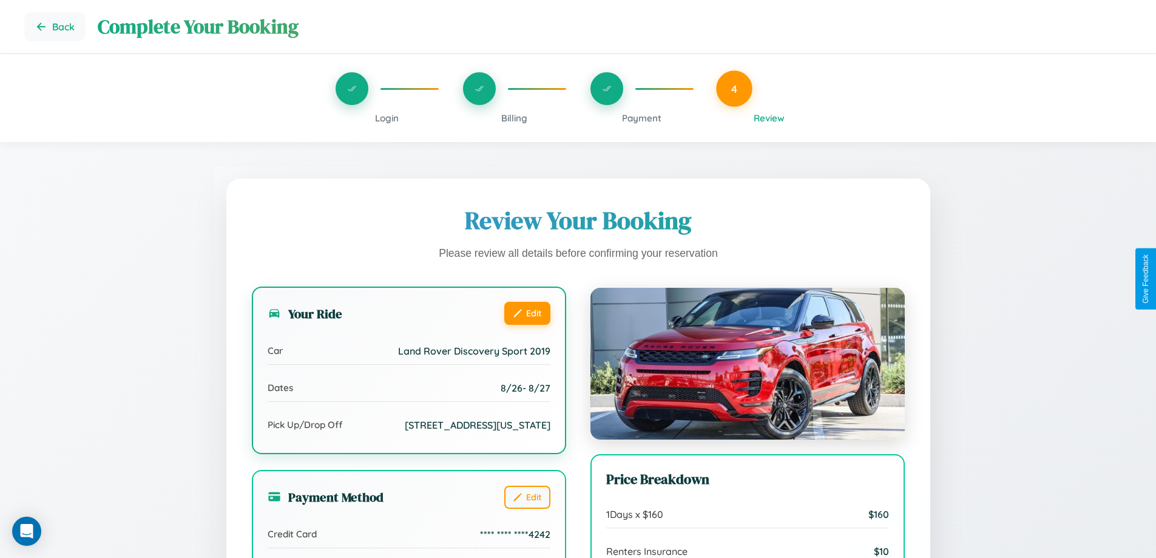
click at [527, 313] on button "Edit" at bounding box center [527, 313] width 46 height 23
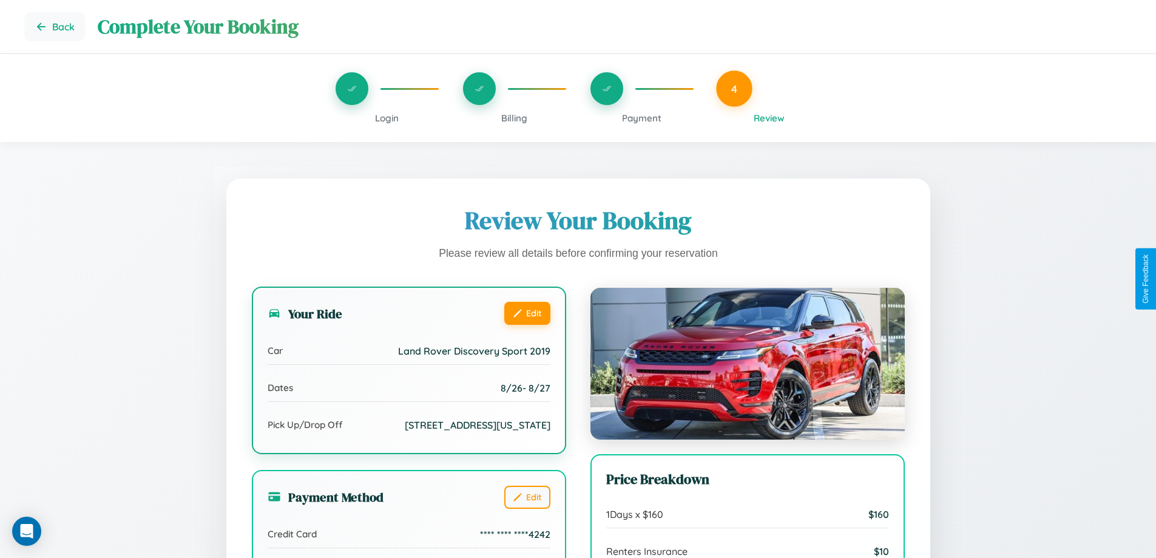
click at [527, 313] on button "Edit" at bounding box center [527, 313] width 46 height 23
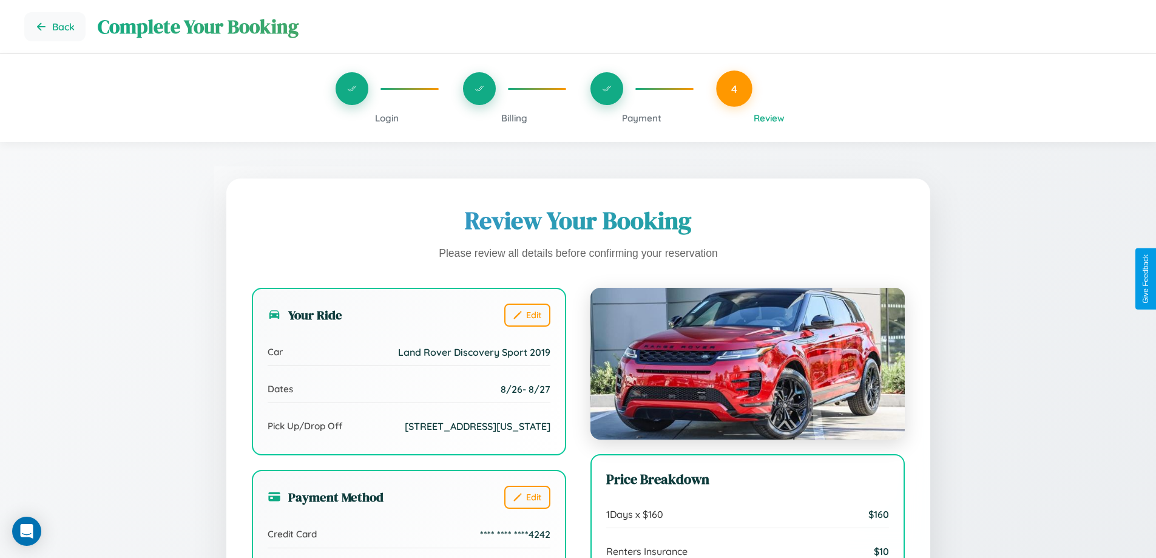
click at [514, 118] on span "Billing" at bounding box center [514, 118] width 26 height 12
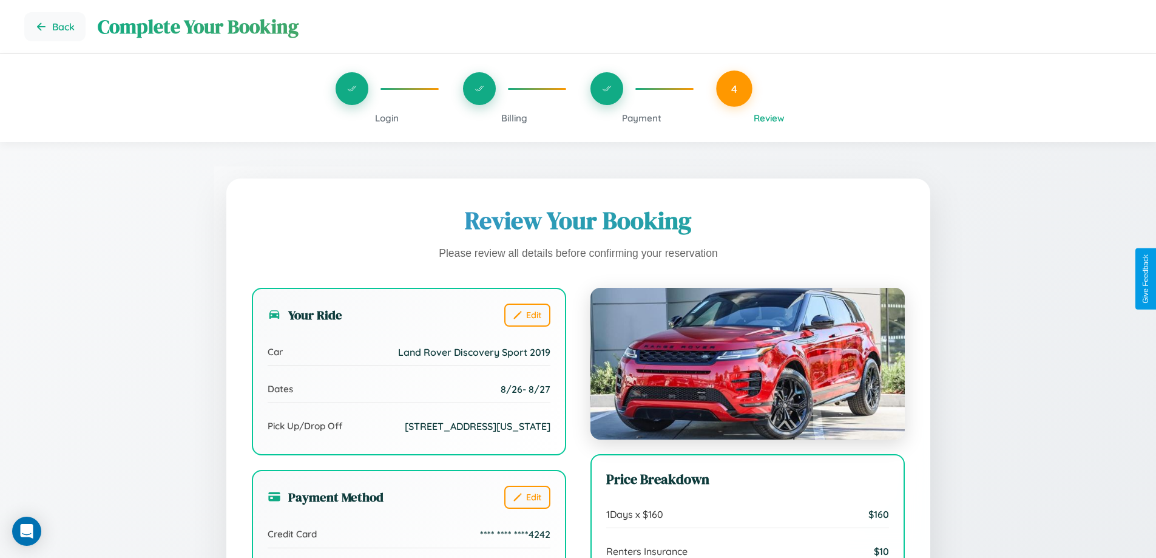
click at [514, 118] on span "Billing" at bounding box center [514, 118] width 26 height 12
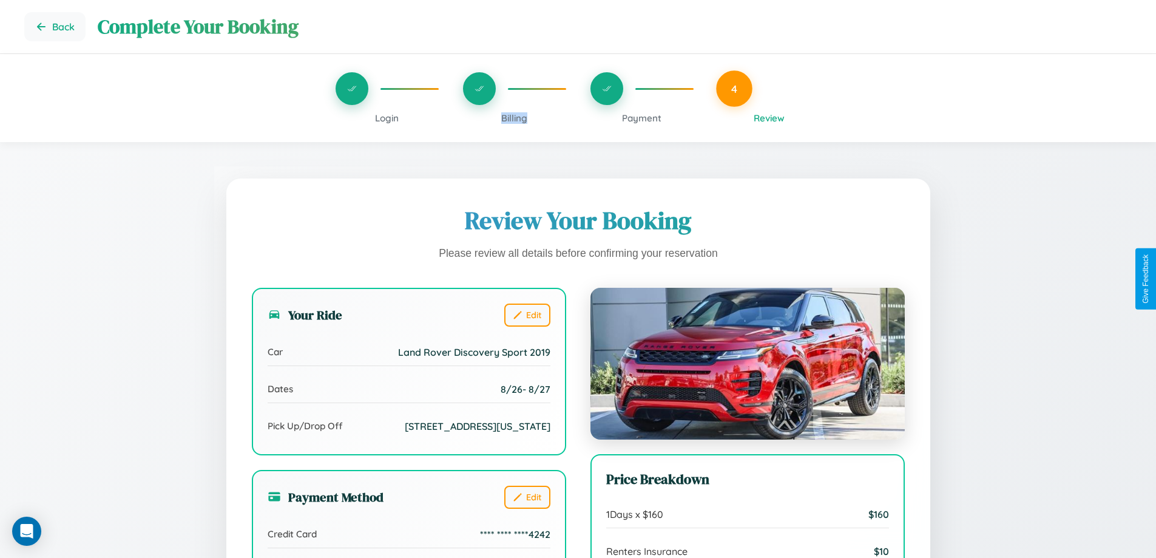
click at [514, 118] on span "Billing" at bounding box center [514, 118] width 26 height 12
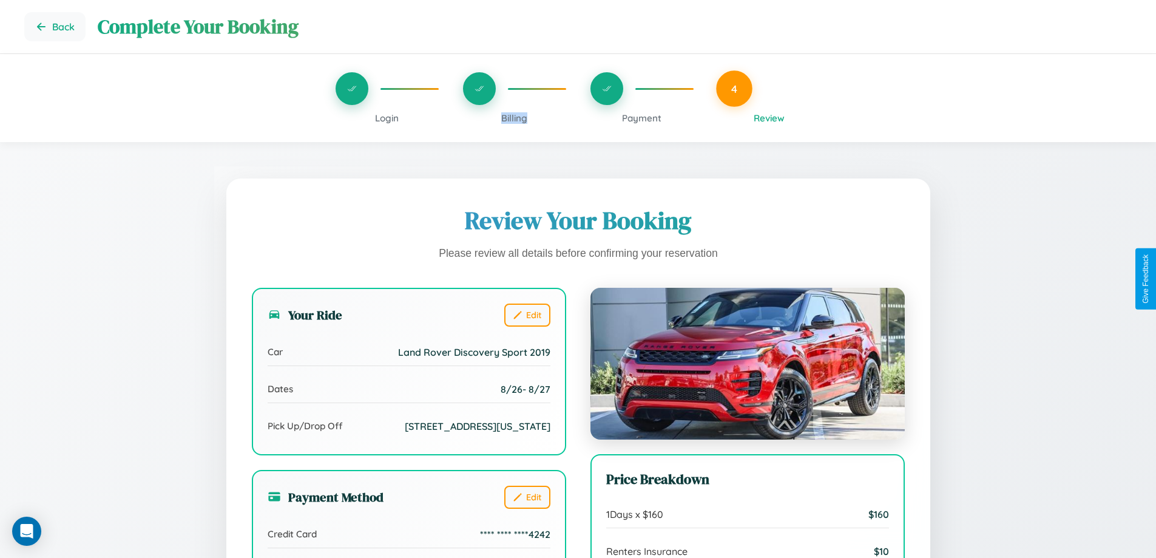
click at [514, 118] on span "Billing" at bounding box center [514, 118] width 26 height 12
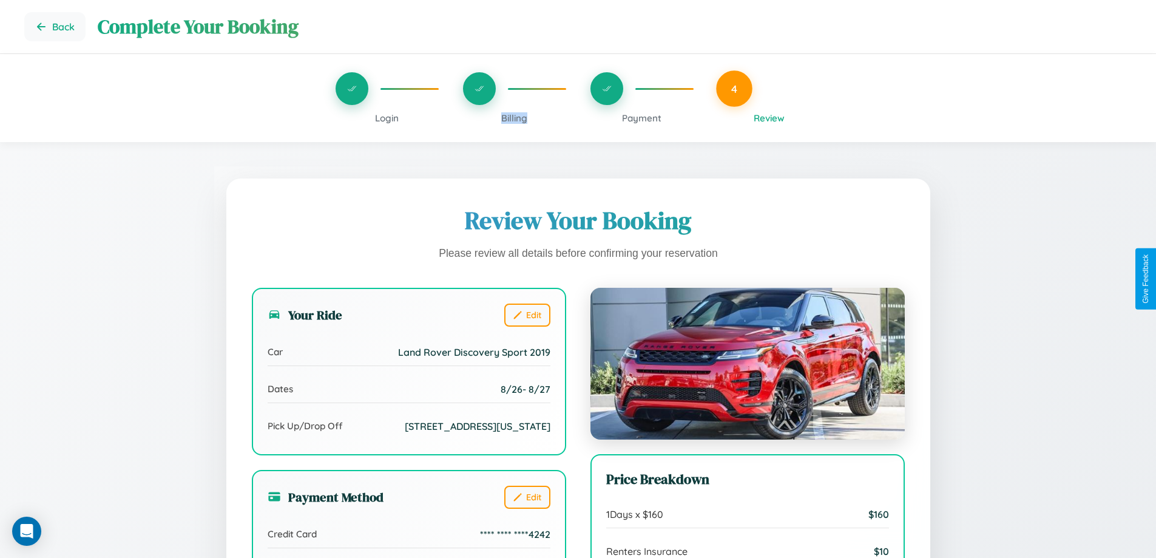
click at [514, 118] on span "Billing" at bounding box center [514, 118] width 26 height 12
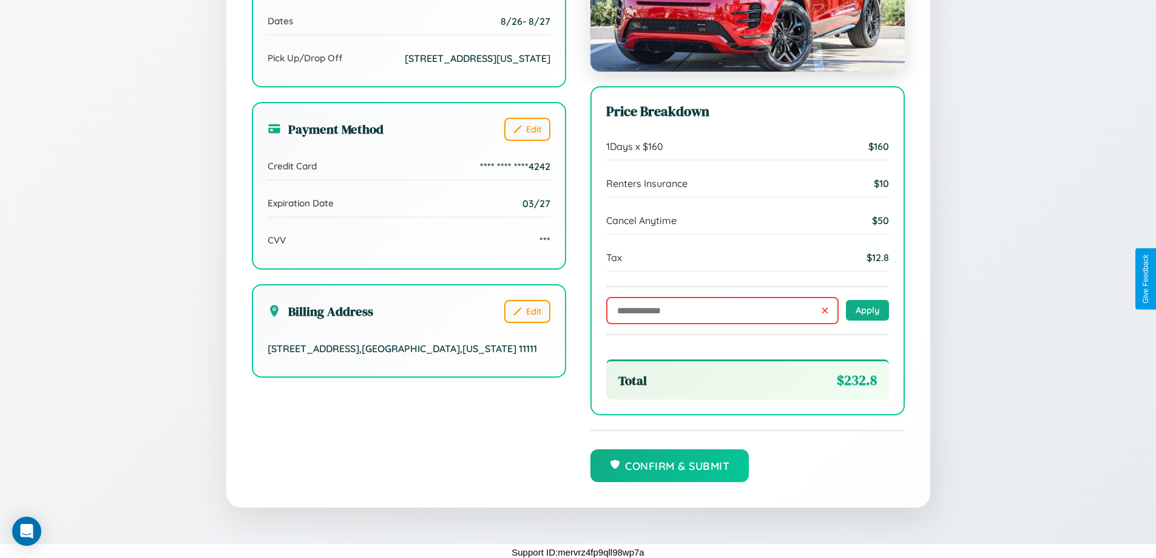
scroll to position [371, 0]
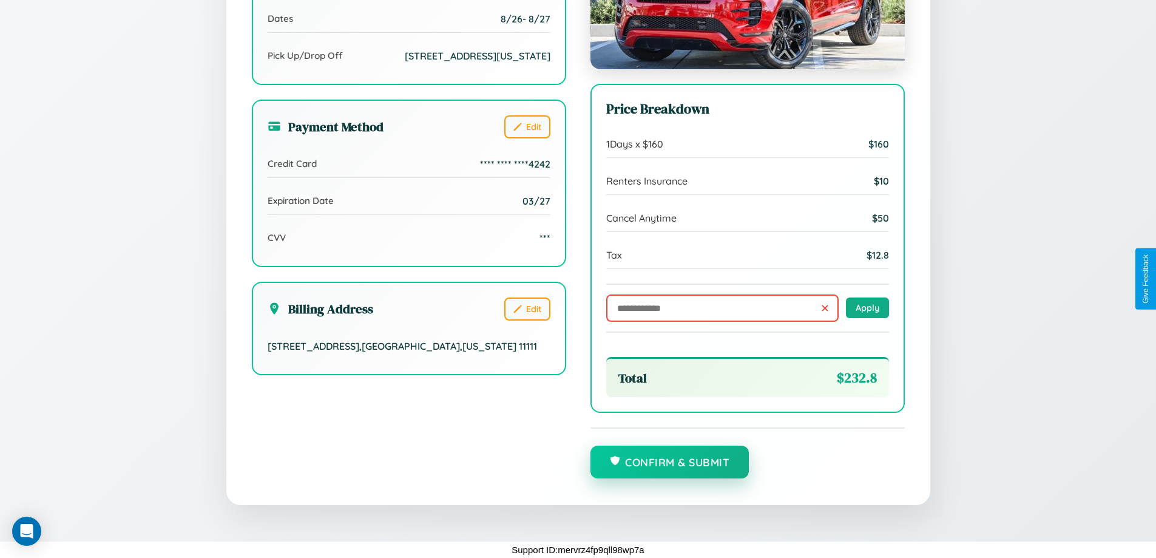
click at [669, 462] on button "Confirm & Submit" at bounding box center [670, 461] width 159 height 33
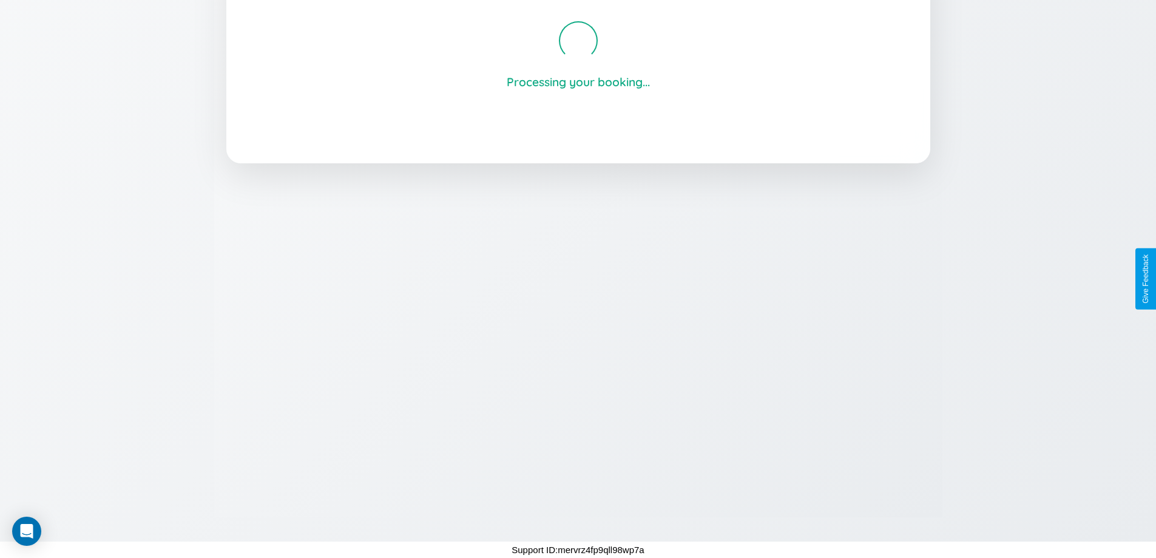
scroll to position [231, 0]
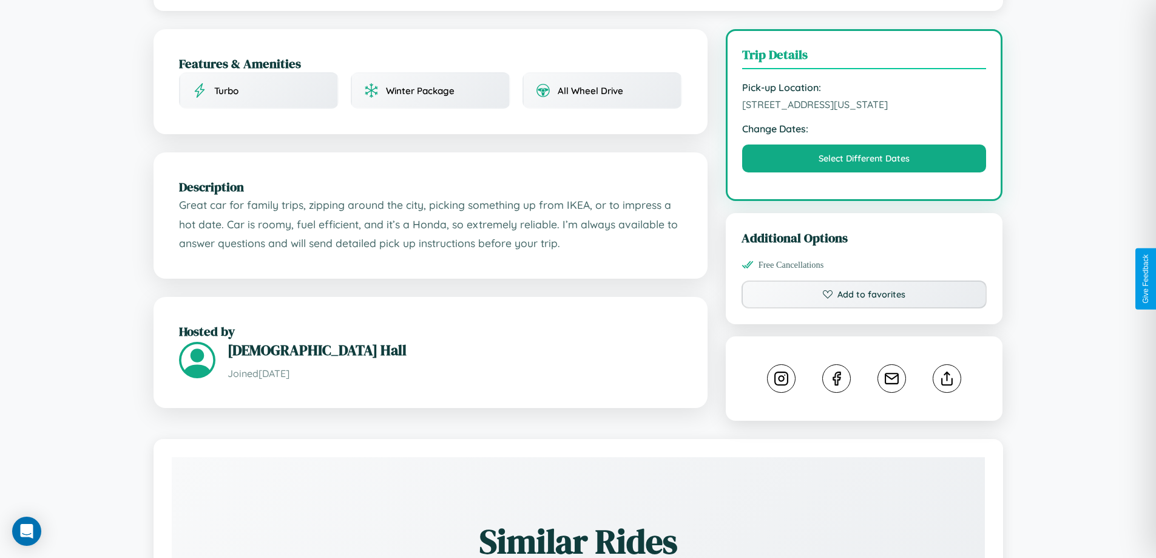
scroll to position [315, 0]
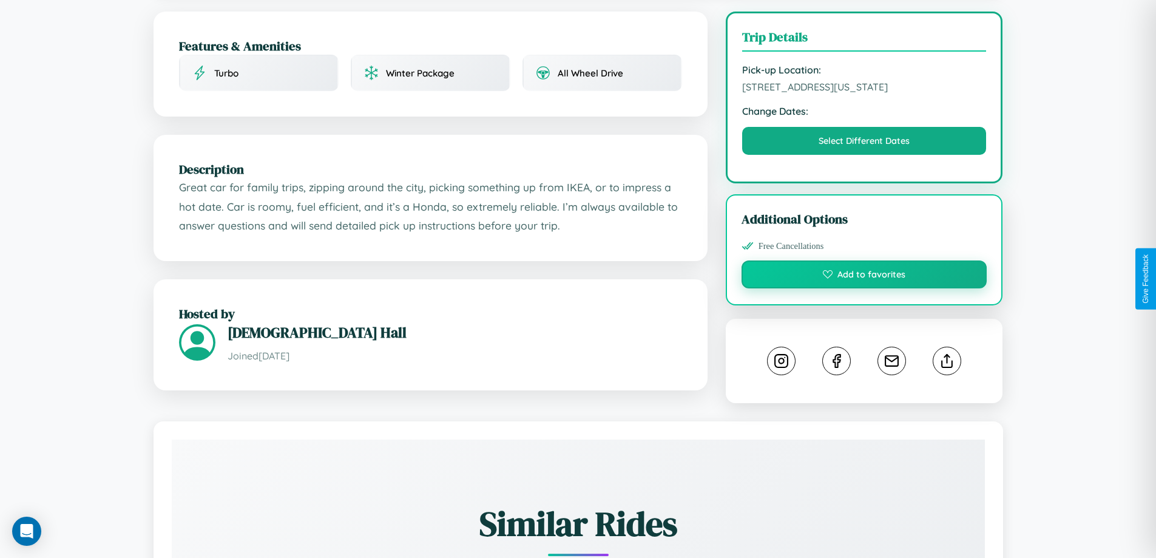
click at [864, 276] on button "Add to favorites" at bounding box center [865, 274] width 246 height 28
